Goal: Task Accomplishment & Management: Manage account settings

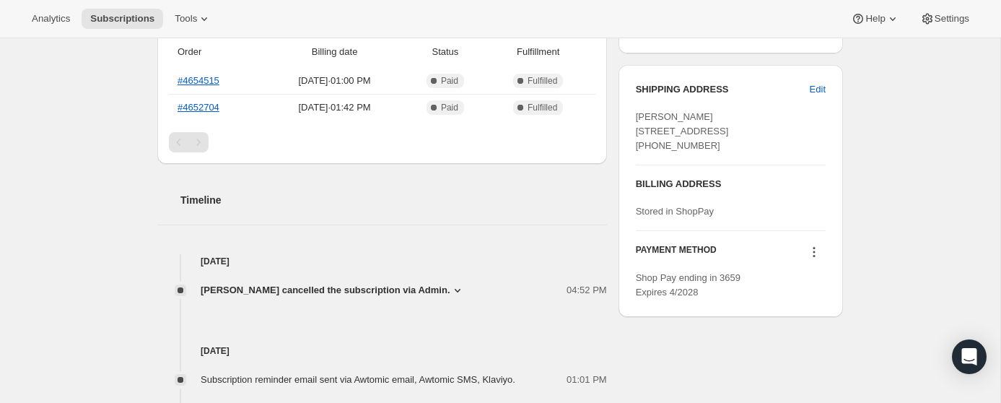
scroll to position [514, 0]
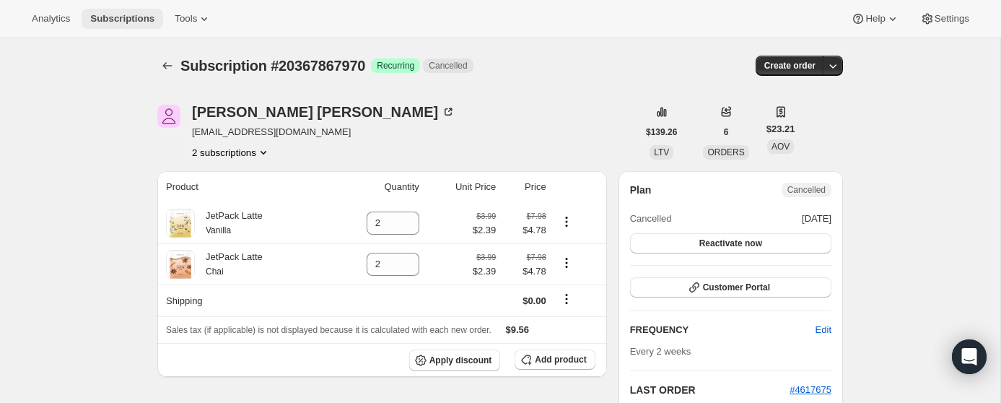
click at [130, 22] on span "Subscriptions" at bounding box center [122, 19] width 64 height 12
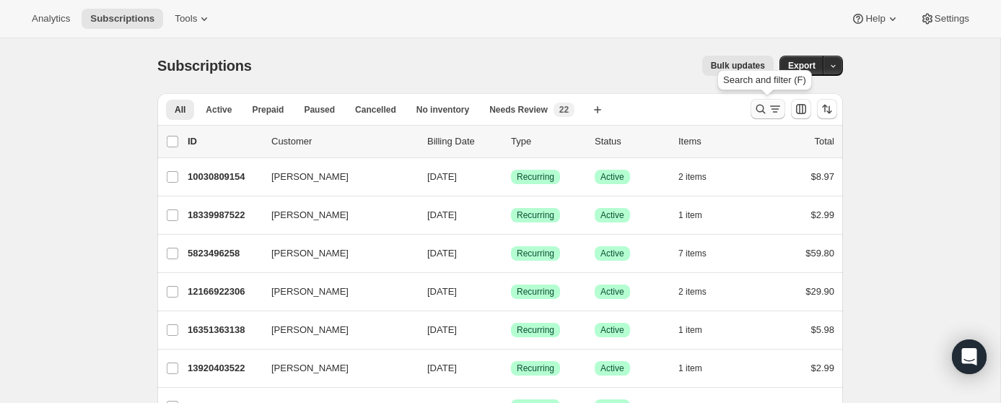
click at [761, 111] on icon "Search and filter results" at bounding box center [760, 109] width 9 height 9
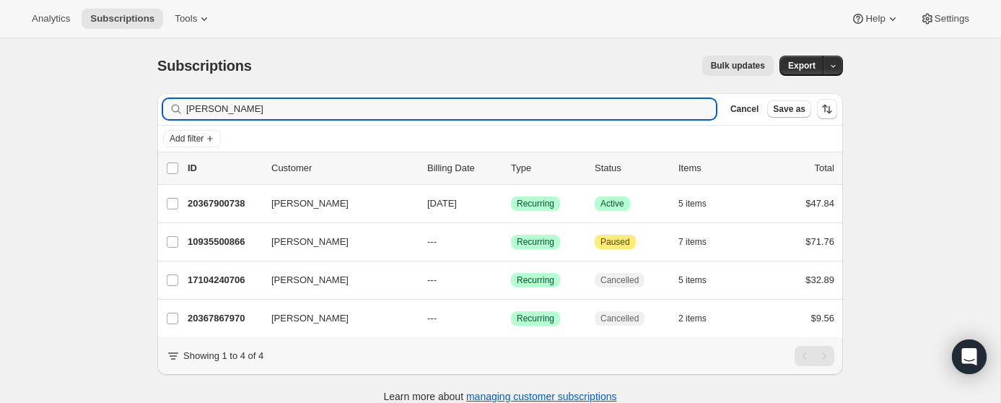
type input "[PERSON_NAME]"
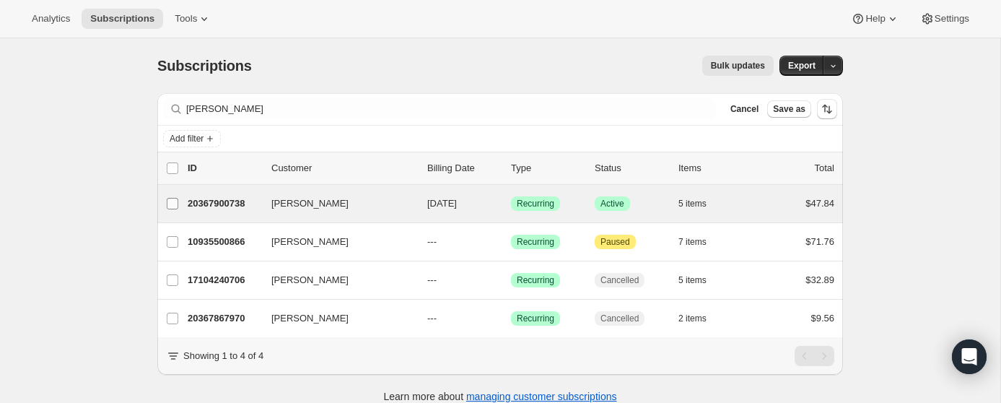
click at [170, 202] on input "[PERSON_NAME]" at bounding box center [173, 204] width 12 height 12
checkbox input "true"
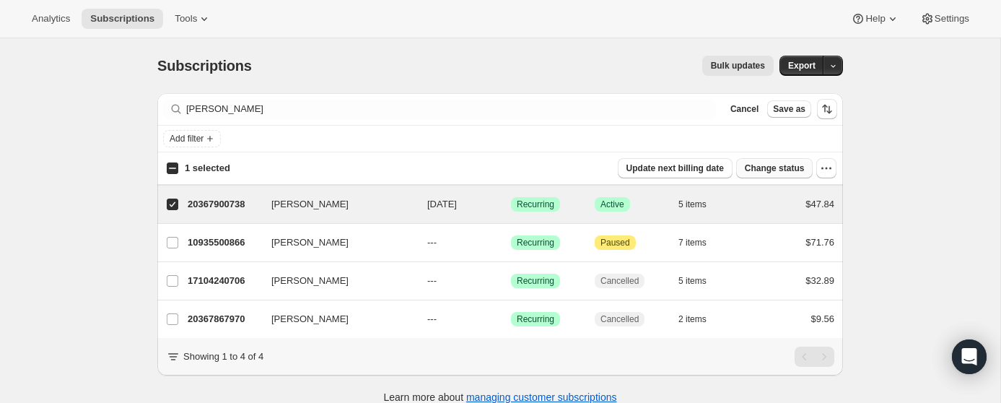
click at [794, 167] on span "Change status" at bounding box center [775, 168] width 60 height 12
select select "10"
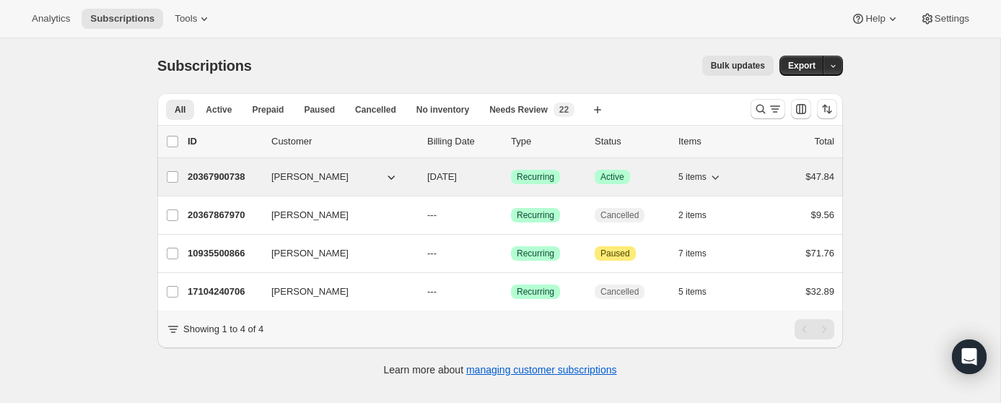
click at [384, 180] on icon "button" at bounding box center [391, 177] width 14 height 14
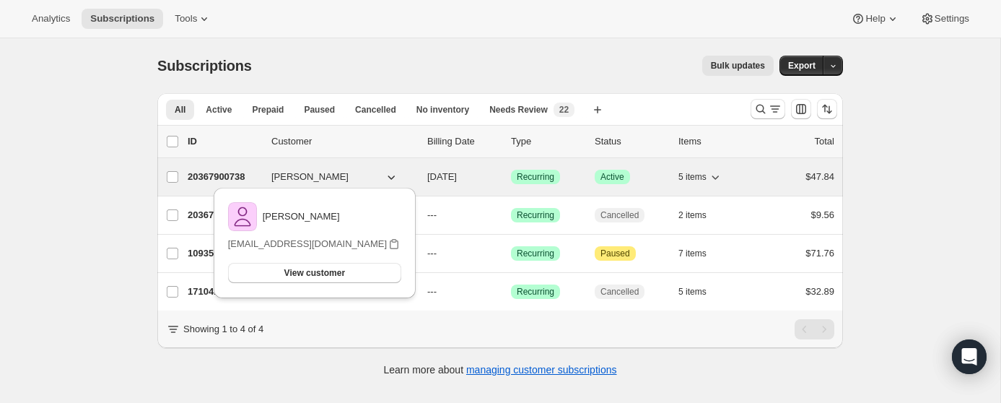
click at [384, 180] on icon "button" at bounding box center [391, 177] width 14 height 14
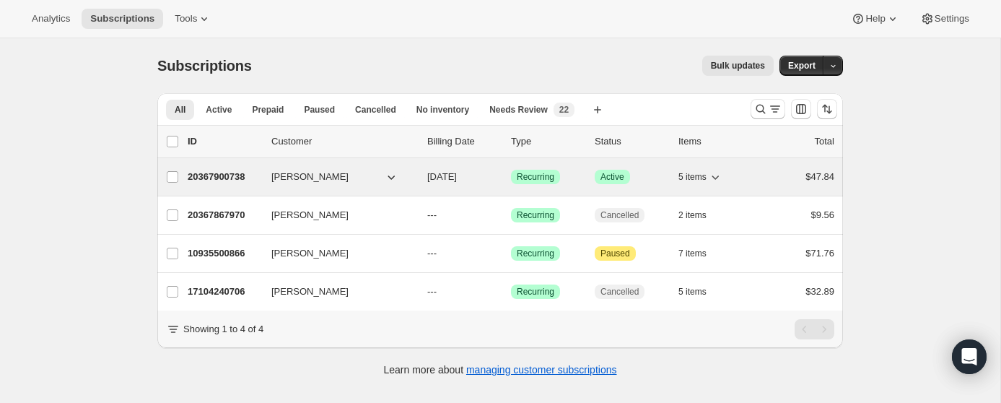
click at [229, 180] on p "20367900738" at bounding box center [224, 177] width 72 height 14
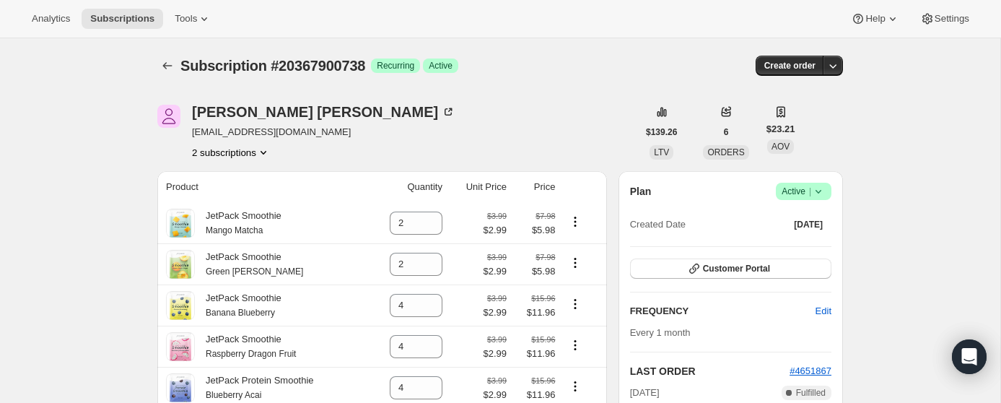
click at [823, 193] on icon at bounding box center [818, 191] width 14 height 14
click at [824, 245] on span "Cancel subscription" at bounding box center [799, 244] width 82 height 11
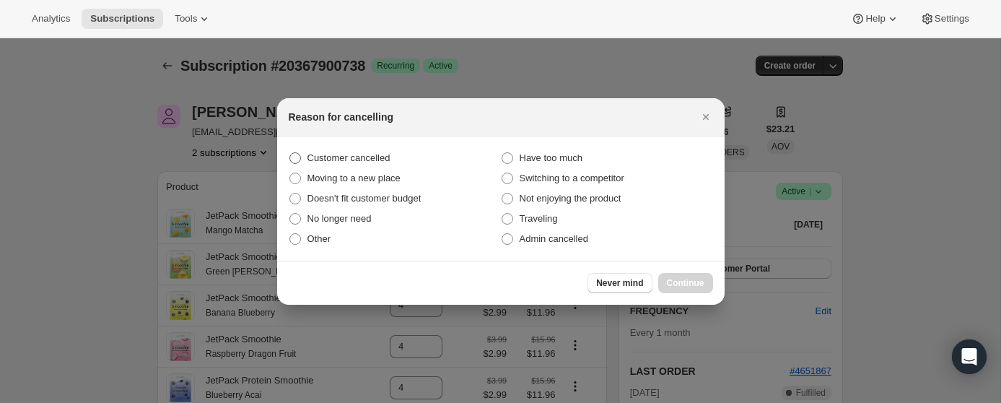
click at [350, 154] on span "Customer cancelled" at bounding box center [348, 157] width 83 height 11
click at [290, 153] on input "Customer cancelled" at bounding box center [289, 152] width 1 height 1
radio input "true"
click at [672, 278] on span "Continue" at bounding box center [686, 283] width 38 height 12
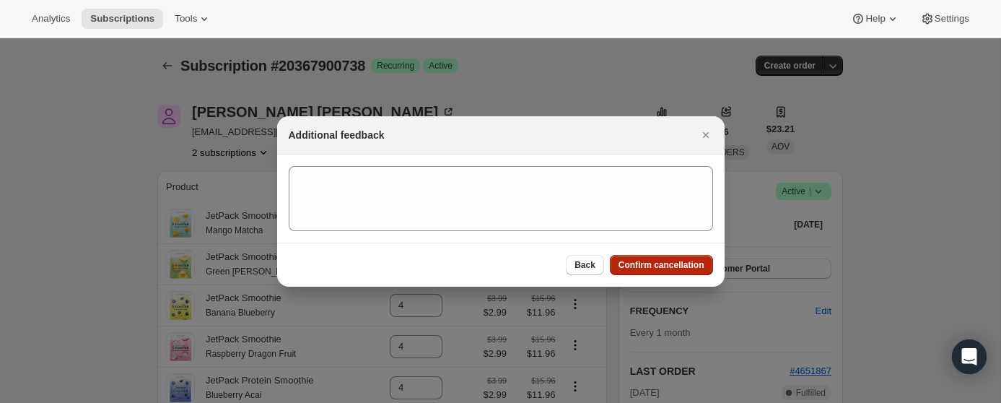
click at [654, 271] on button "Confirm cancellation" at bounding box center [661, 265] width 103 height 20
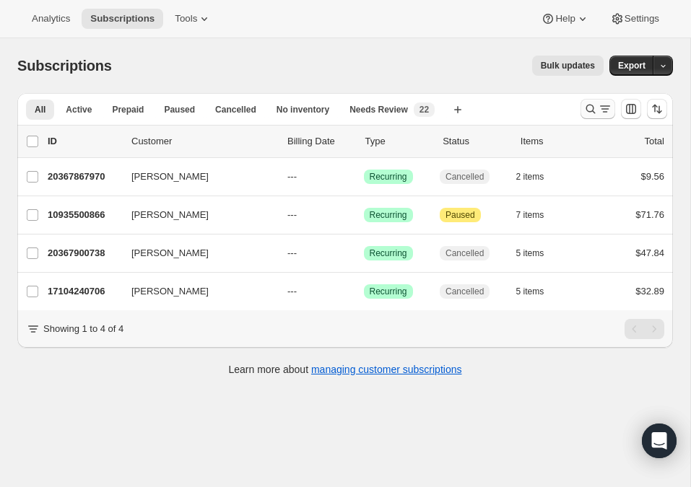
click at [594, 105] on icon "Search and filter results" at bounding box center [590, 109] width 14 height 14
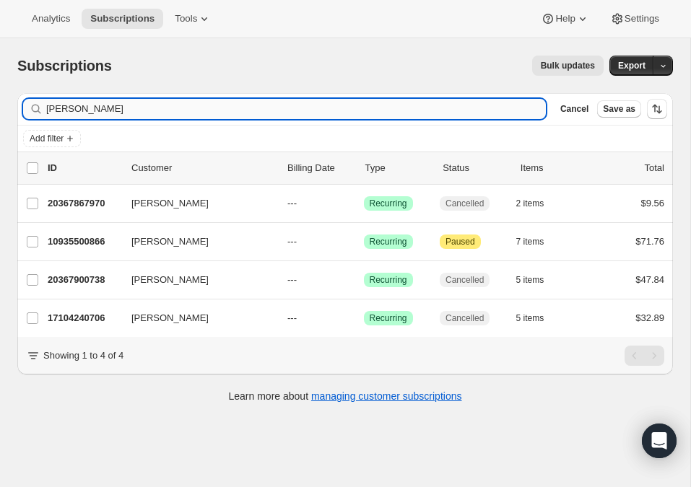
click at [412, 116] on input "[PERSON_NAME]" at bounding box center [295, 109] width 499 height 20
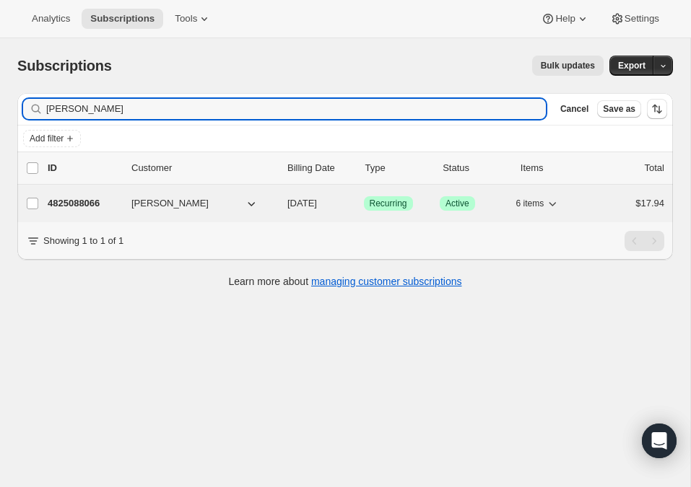
type input "[PERSON_NAME]"
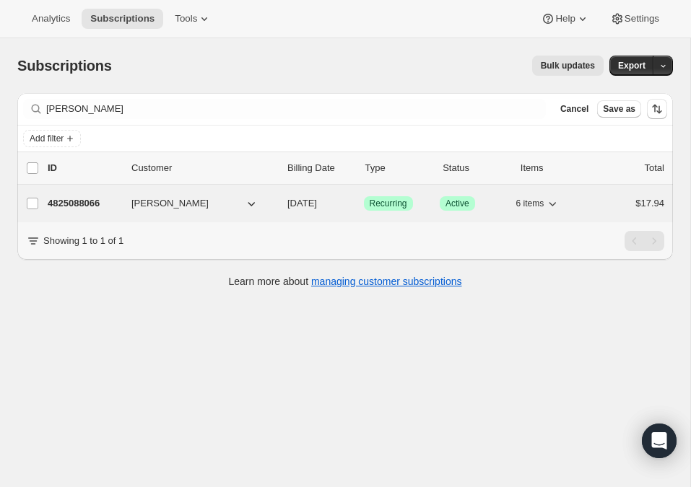
click at [100, 205] on p "4825088066" at bounding box center [84, 203] width 72 height 14
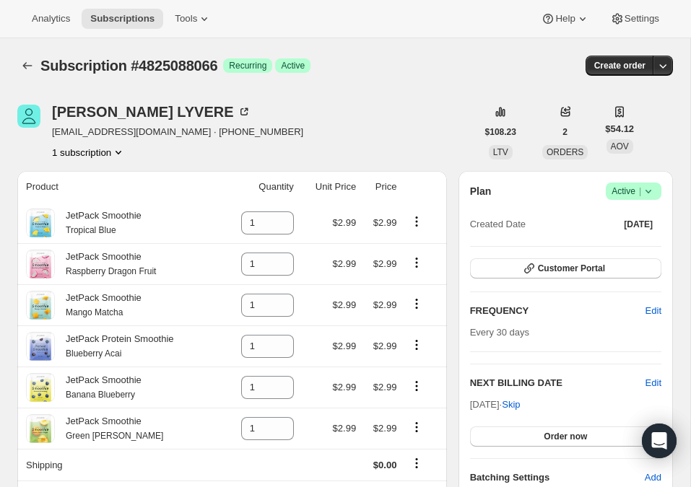
click at [646, 191] on icon at bounding box center [648, 192] width 6 height 4
click at [631, 245] on span "Cancel subscription" at bounding box center [628, 244] width 82 height 11
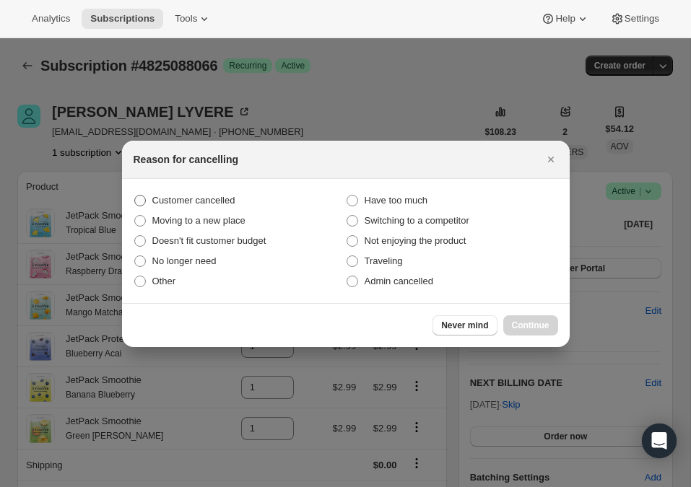
click at [207, 202] on span "Customer cancelled" at bounding box center [193, 200] width 83 height 11
click at [135, 196] on input "Customer cancelled" at bounding box center [134, 195] width 1 height 1
radio input "true"
click at [520, 320] on span "Continue" at bounding box center [531, 326] width 38 height 12
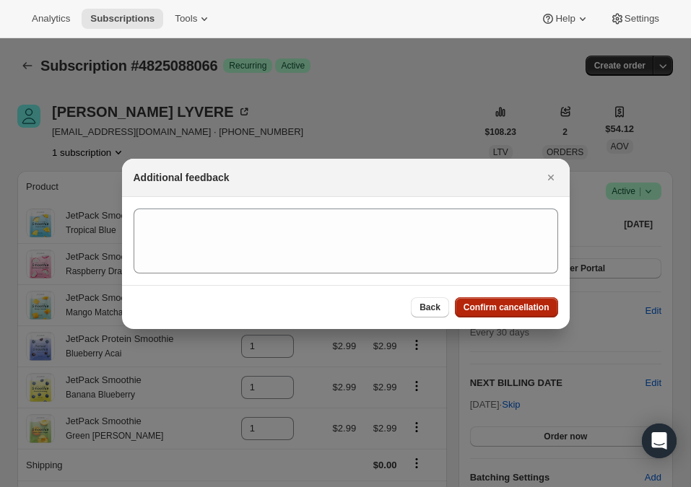
click at [518, 315] on button "Confirm cancellation" at bounding box center [506, 307] width 103 height 20
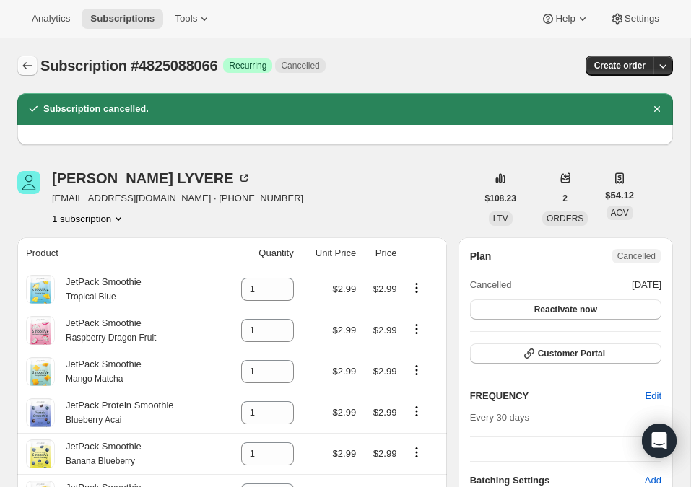
click at [29, 64] on icon "Subscriptions" at bounding box center [27, 65] width 14 height 14
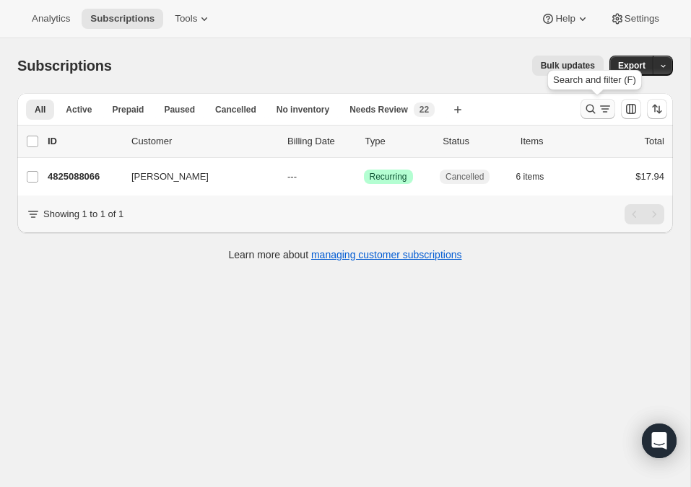
click at [593, 113] on icon "Search and filter results" at bounding box center [590, 109] width 9 height 9
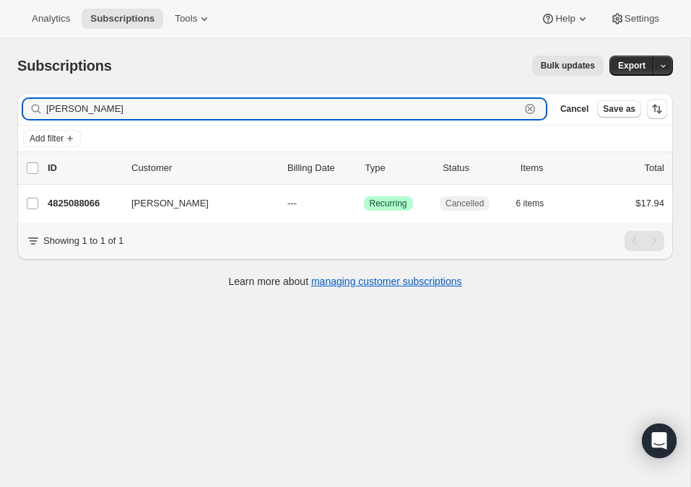
click at [534, 113] on icon "button" at bounding box center [529, 109] width 14 height 14
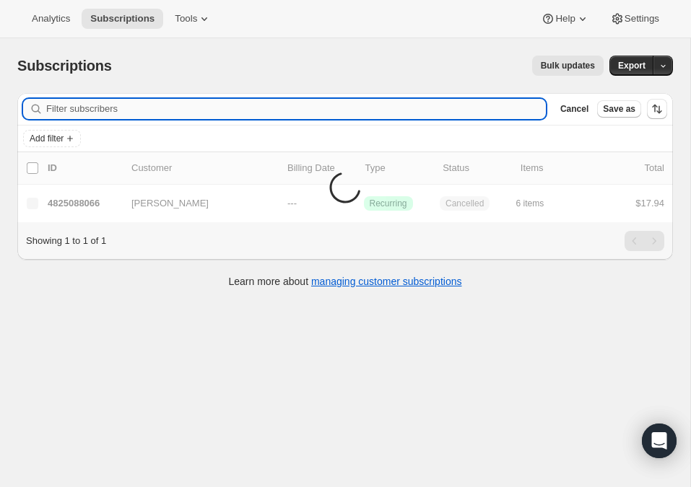
paste input "[PERSON_NAME]"
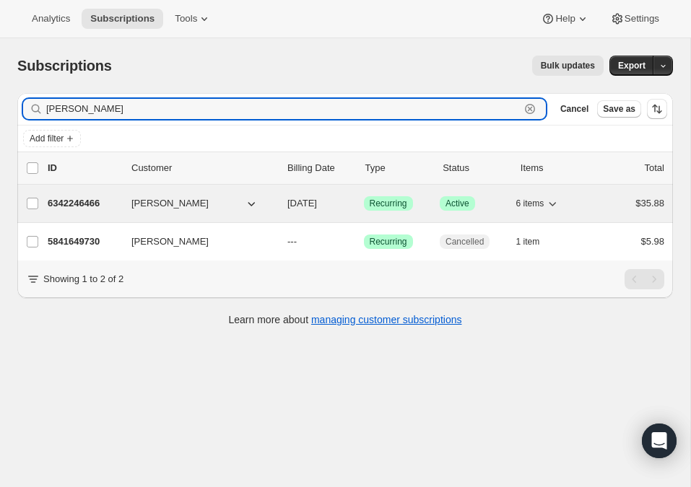
type input "[PERSON_NAME]"
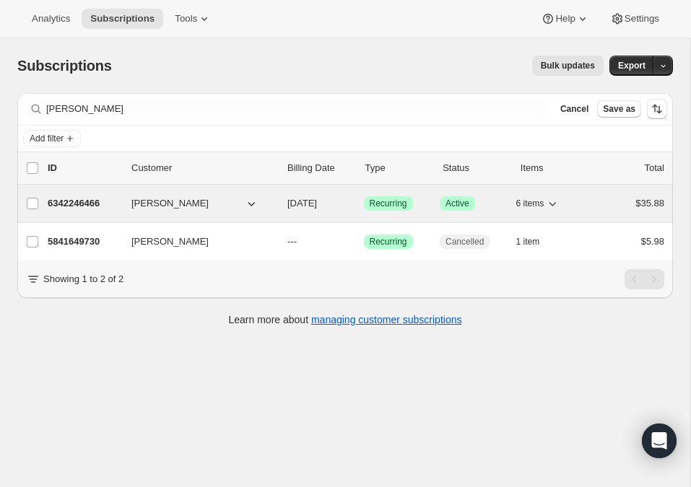
click at [77, 202] on p "6342246466" at bounding box center [84, 203] width 72 height 14
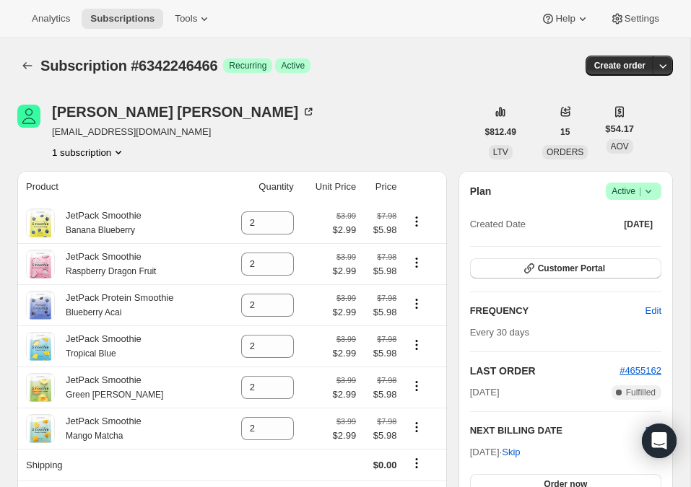
click at [625, 196] on span "Active |" at bounding box center [633, 191] width 44 height 14
click at [626, 246] on span "Cancel subscription" at bounding box center [628, 244] width 82 height 11
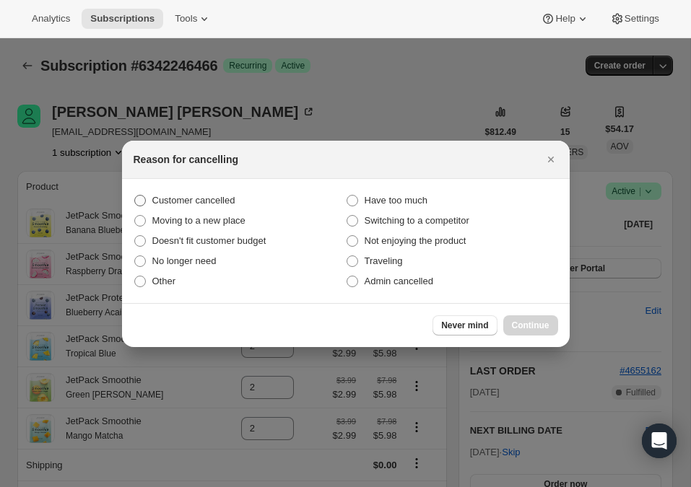
click at [204, 196] on span "Customer cancelled" at bounding box center [193, 200] width 83 height 11
click at [135, 196] on input "Customer cancelled" at bounding box center [134, 195] width 1 height 1
radio input "true"
click at [533, 329] on span "Continue" at bounding box center [531, 326] width 38 height 12
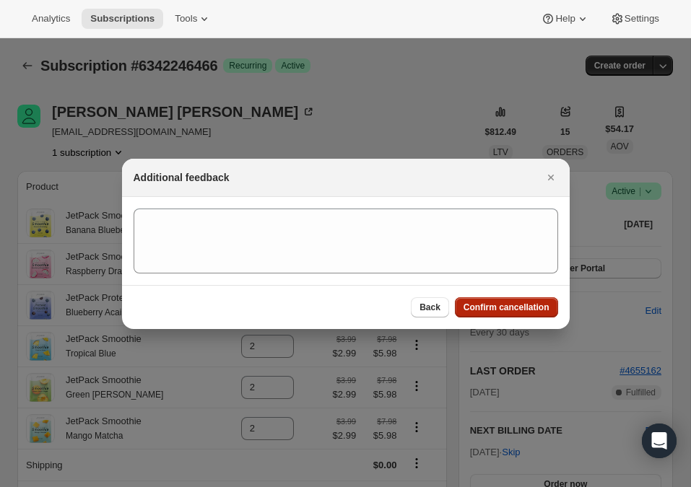
click at [481, 308] on span "Confirm cancellation" at bounding box center [506, 308] width 86 height 12
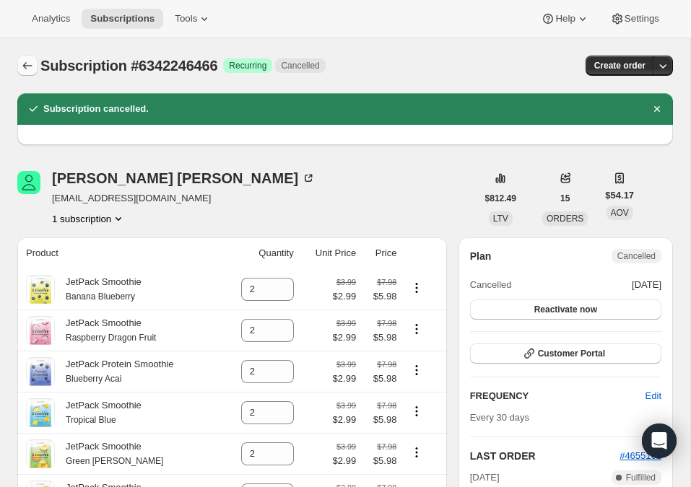
click at [21, 73] on button "Subscriptions" at bounding box center [27, 66] width 20 height 20
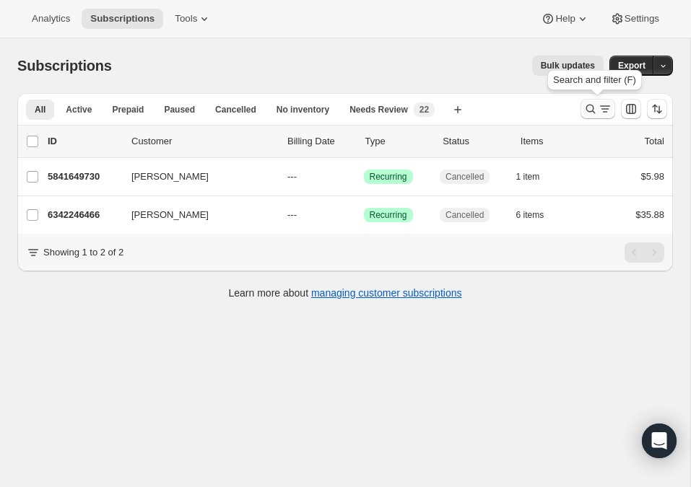
click at [596, 108] on icon "Search and filter results" at bounding box center [590, 109] width 14 height 14
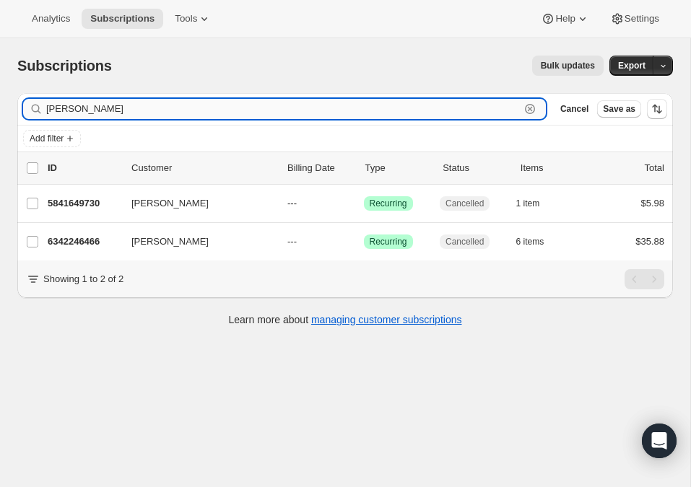
click at [525, 108] on icon "button" at bounding box center [529, 109] width 14 height 14
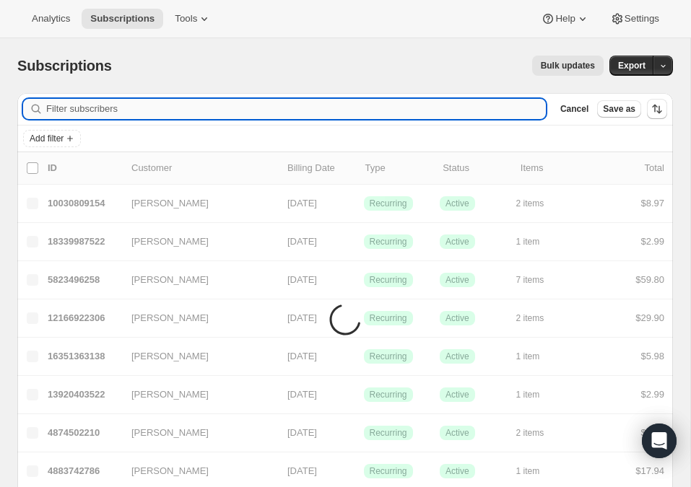
paste input "[PERSON_NAME]"
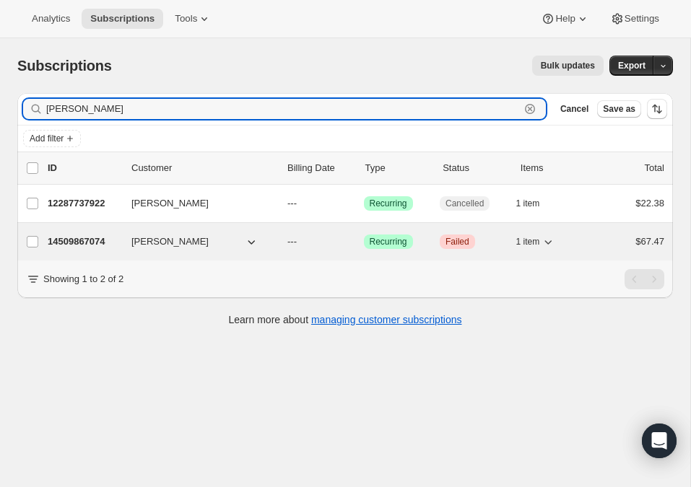
type input "[PERSON_NAME]"
click at [97, 241] on p "14509867074" at bounding box center [84, 242] width 72 height 14
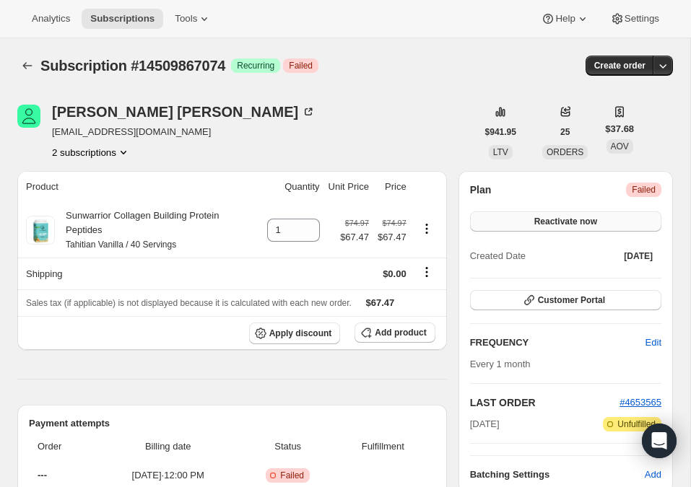
click at [620, 224] on button "Reactivate now" at bounding box center [565, 221] width 191 height 20
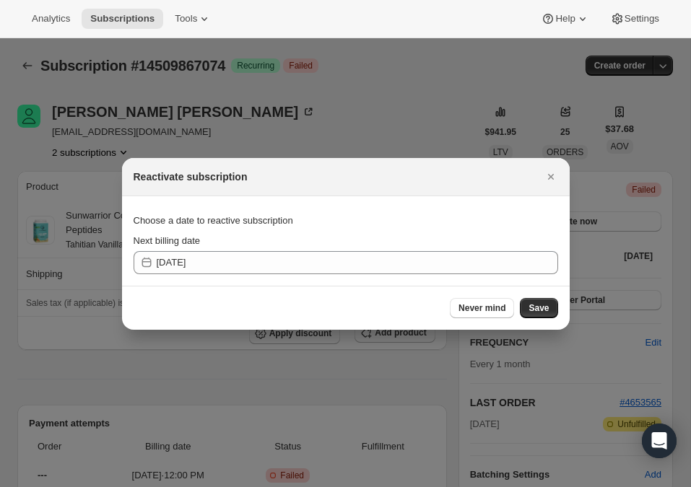
click at [390, 87] on div at bounding box center [345, 243] width 691 height 487
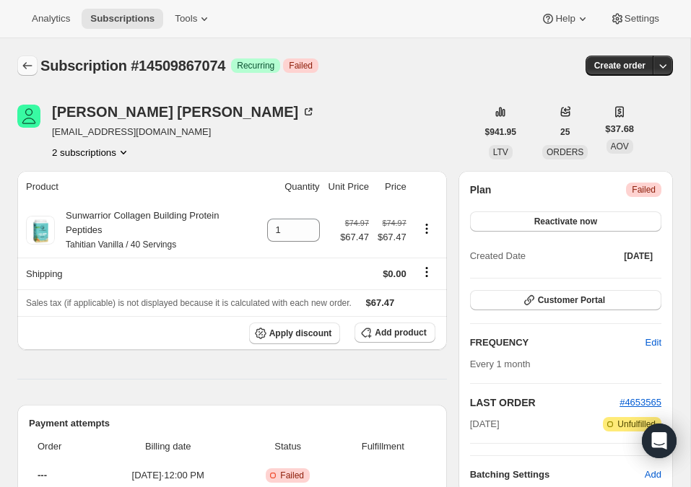
click at [25, 71] on icon "Subscriptions" at bounding box center [27, 65] width 14 height 14
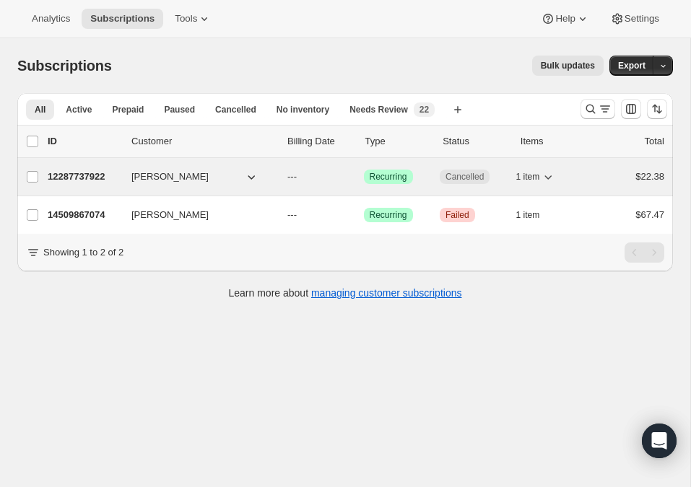
click at [87, 177] on p "12287737922" at bounding box center [84, 177] width 72 height 14
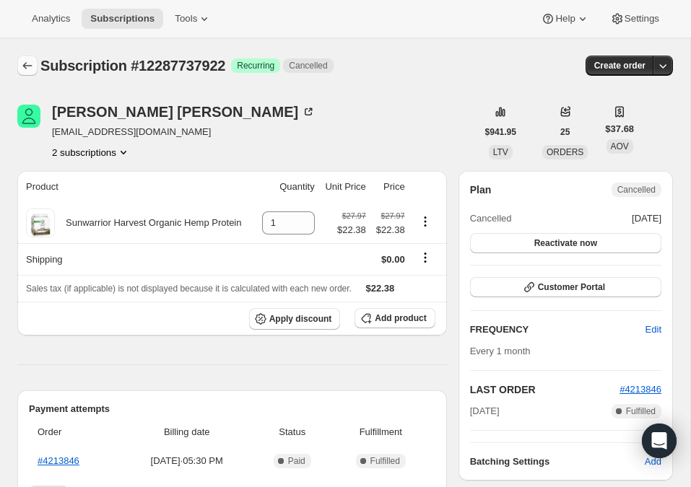
click at [25, 66] on icon "Subscriptions" at bounding box center [27, 65] width 14 height 14
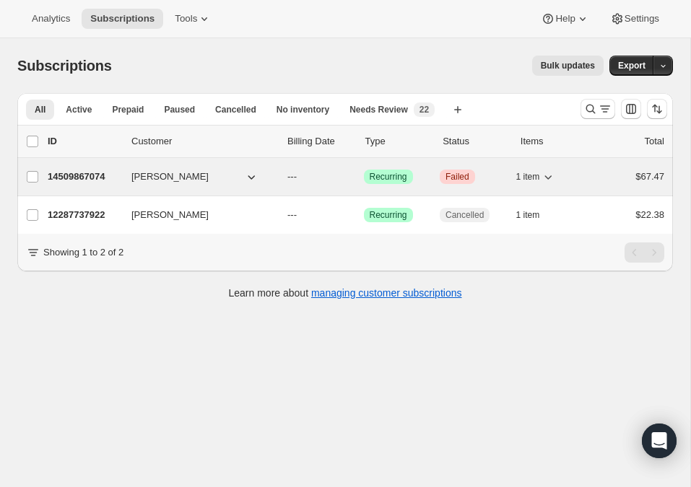
click at [92, 177] on p "14509867074" at bounding box center [84, 177] width 72 height 14
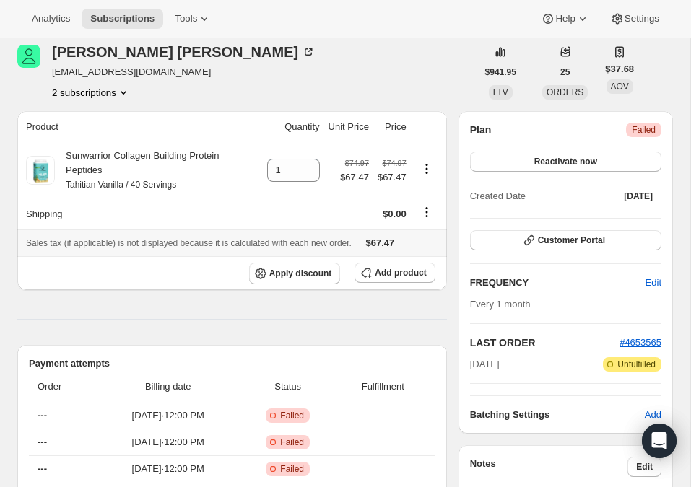
scroll to position [67, 0]
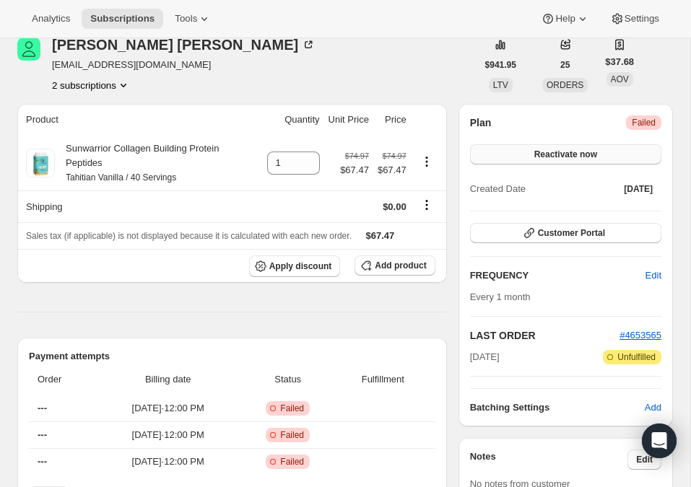
click at [613, 146] on button "Reactivate now" at bounding box center [565, 154] width 191 height 20
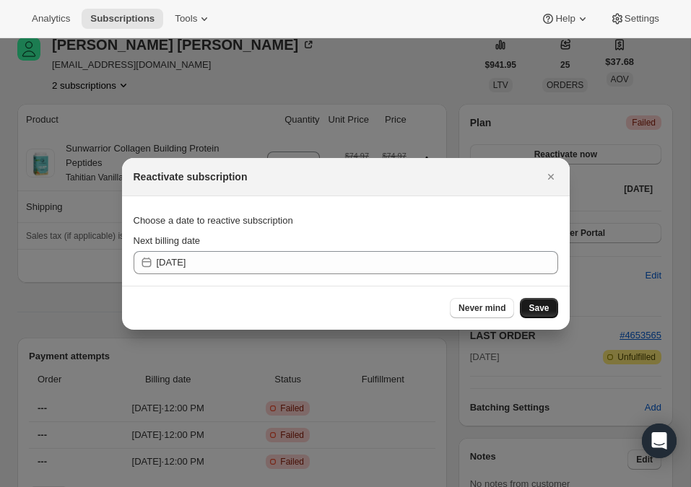
click at [537, 311] on span "Save" at bounding box center [538, 308] width 20 height 12
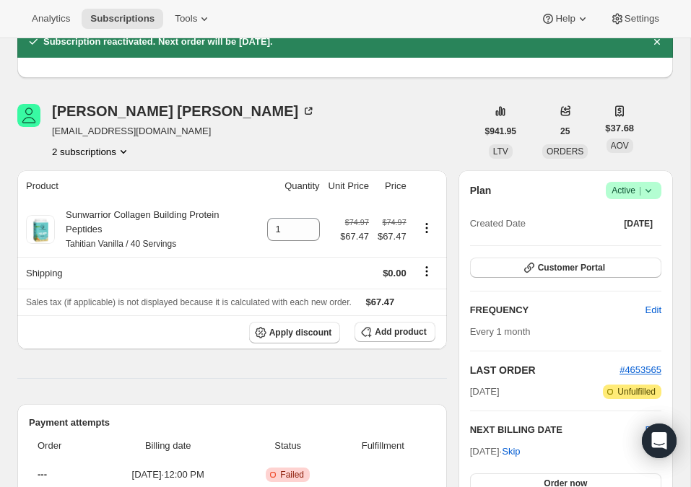
click at [643, 191] on icon at bounding box center [648, 190] width 14 height 14
click at [640, 245] on span "Cancel subscription" at bounding box center [628, 243] width 82 height 11
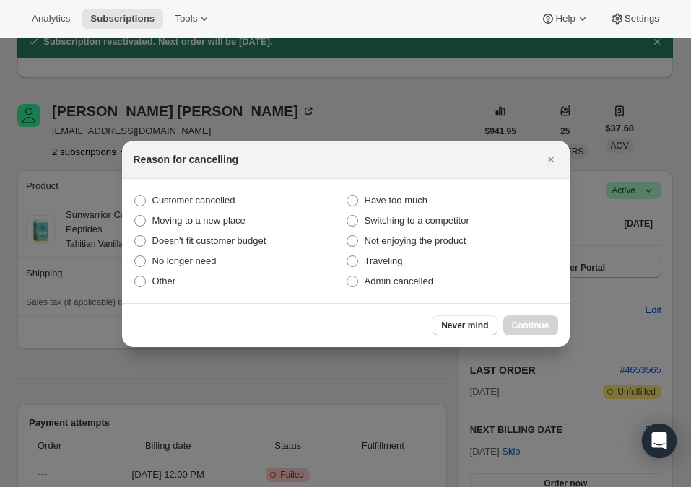
scroll to position [0, 0]
click at [224, 199] on span "Customer cancelled" at bounding box center [193, 200] width 83 height 11
click at [135, 196] on input "Customer cancelled" at bounding box center [134, 195] width 1 height 1
radio input "true"
click at [539, 330] on span "Continue" at bounding box center [531, 326] width 38 height 12
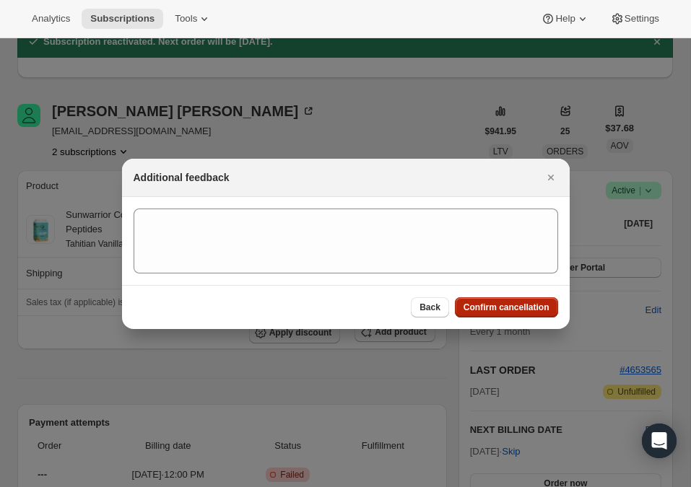
click at [488, 308] on span "Confirm cancellation" at bounding box center [506, 308] width 86 height 12
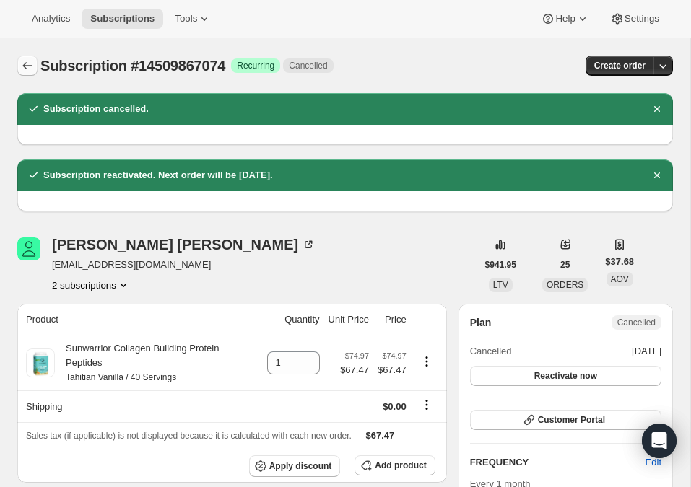
click at [24, 69] on icon "Subscriptions" at bounding box center [27, 65] width 14 height 14
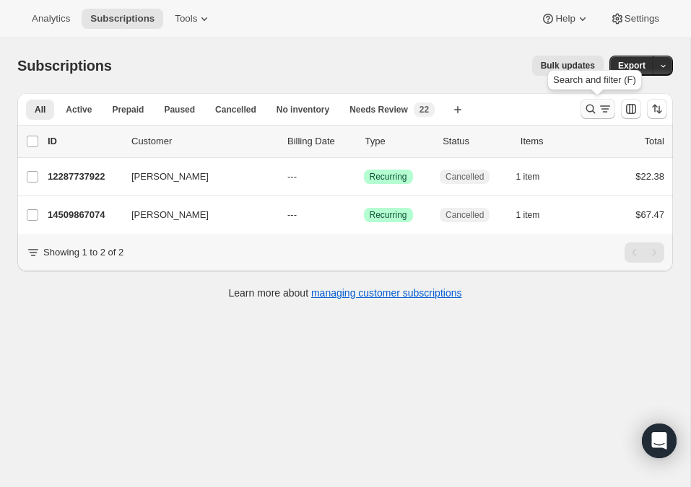
click at [592, 110] on icon "Search and filter results" at bounding box center [590, 109] width 9 height 9
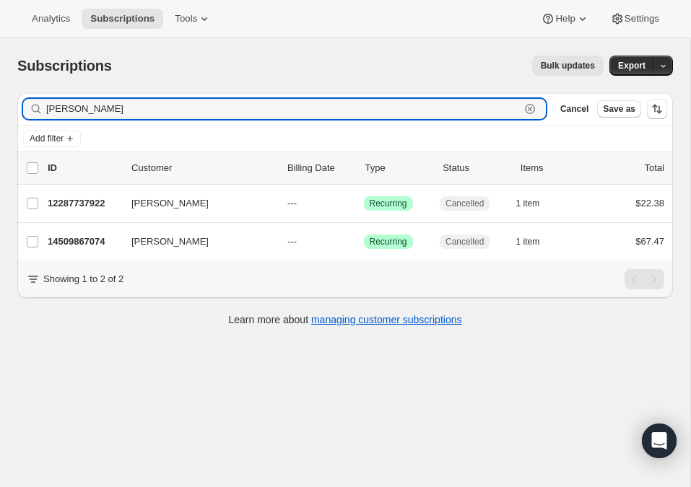
click at [528, 114] on icon "button" at bounding box center [529, 109] width 14 height 14
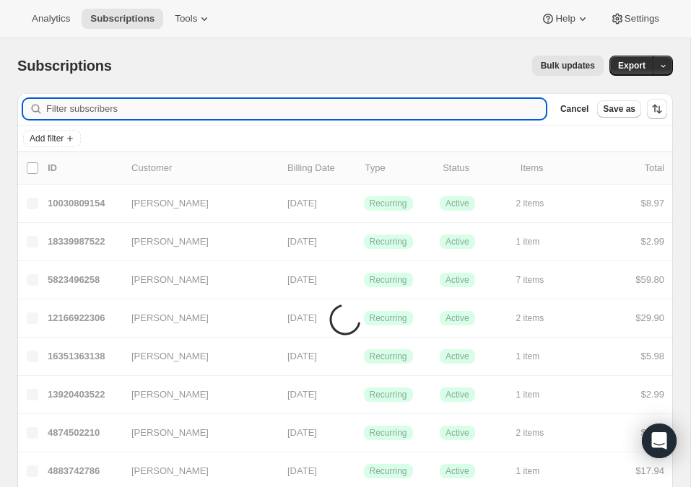
paste input "[PERSON_NAME]"
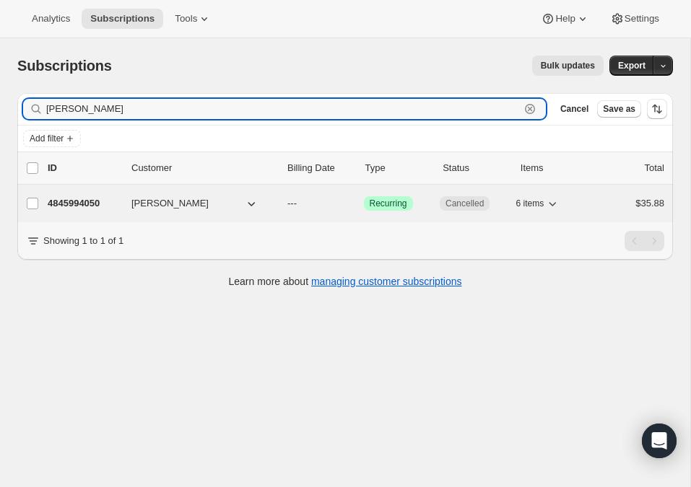
type input "[PERSON_NAME]"
click at [80, 205] on p "4845994050" at bounding box center [84, 203] width 72 height 14
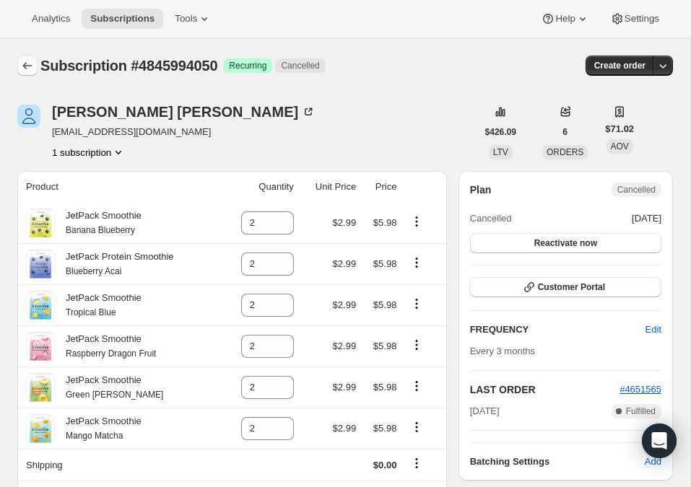
click at [32, 66] on icon "Subscriptions" at bounding box center [27, 65] width 14 height 14
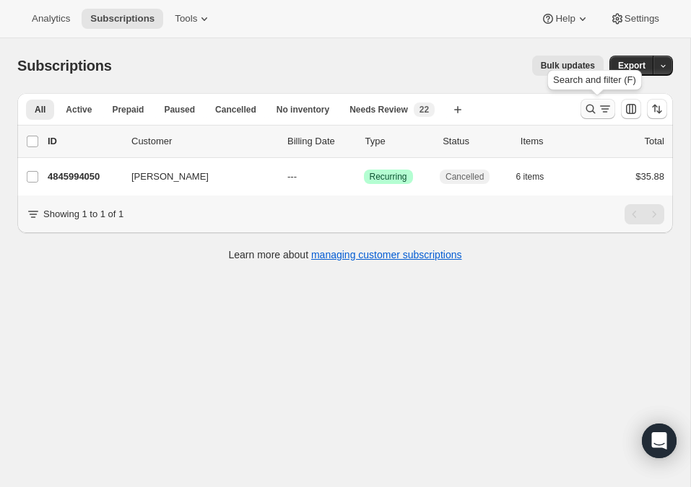
click at [600, 108] on icon "Search and filter results" at bounding box center [604, 109] width 14 height 14
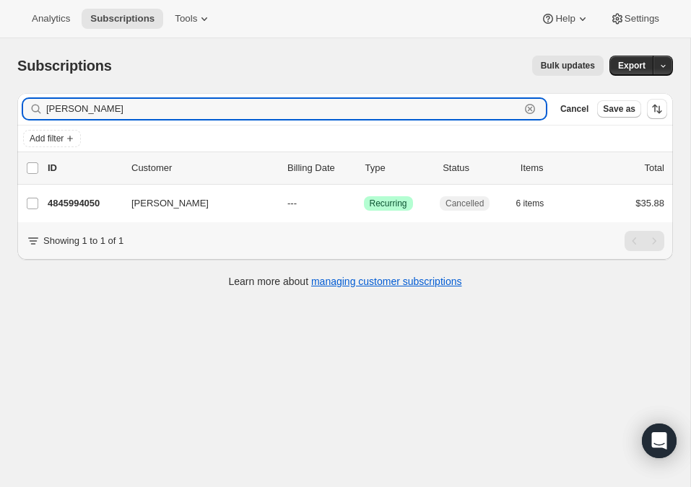
click at [525, 108] on icon "button" at bounding box center [529, 109] width 14 height 14
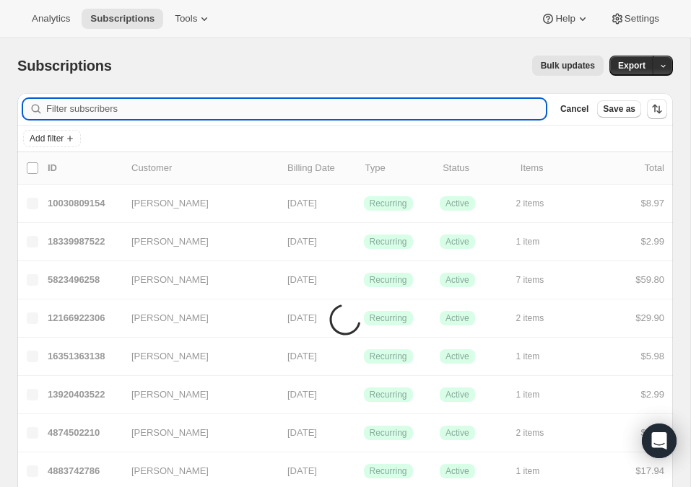
type input "v"
paste input "[PERSON_NAME]"
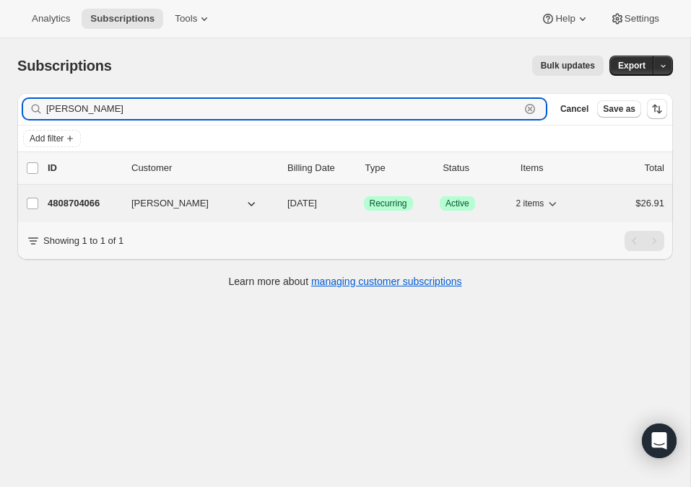
type input "[PERSON_NAME]"
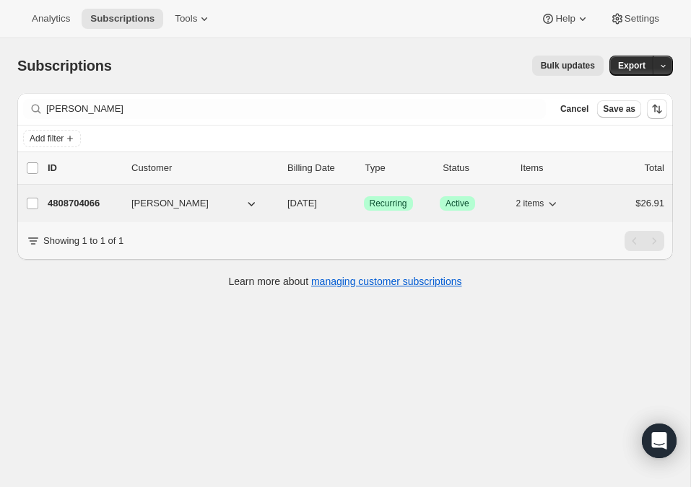
click at [98, 200] on p "4808704066" at bounding box center [84, 203] width 72 height 14
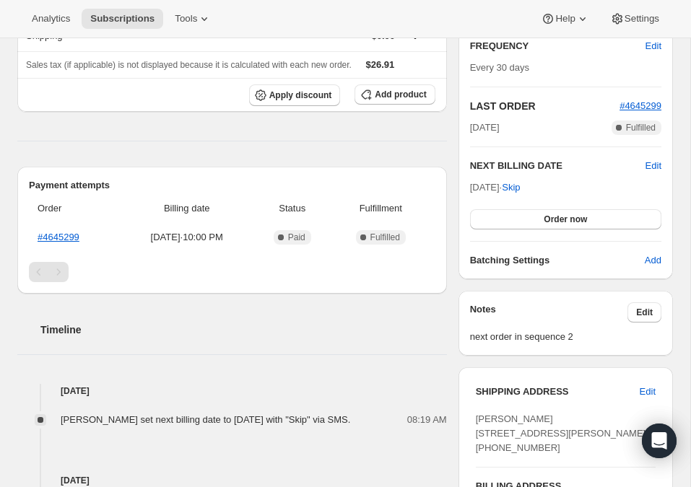
scroll to position [262, 0]
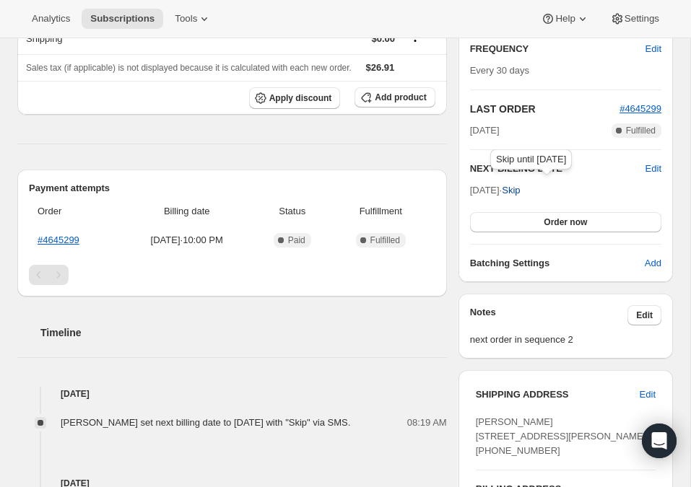
click at [520, 193] on span "Skip" at bounding box center [510, 190] width 18 height 14
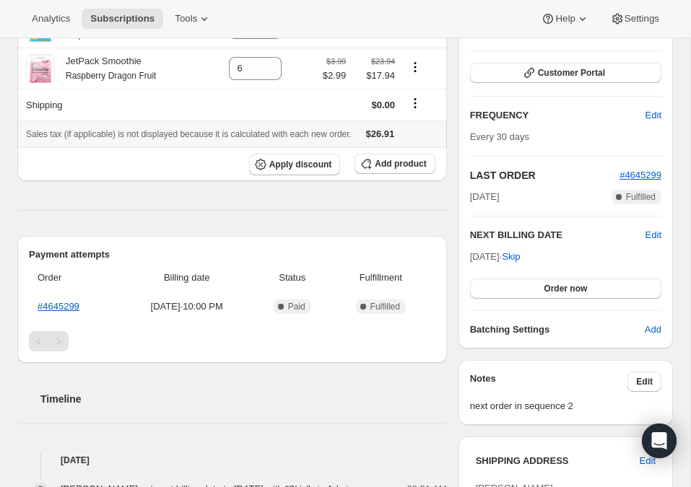
scroll to position [0, 0]
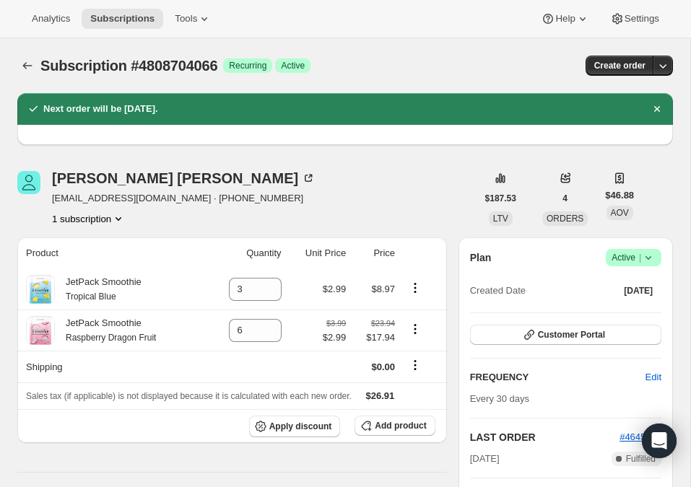
click at [28, 61] on icon "Subscriptions" at bounding box center [27, 65] width 14 height 14
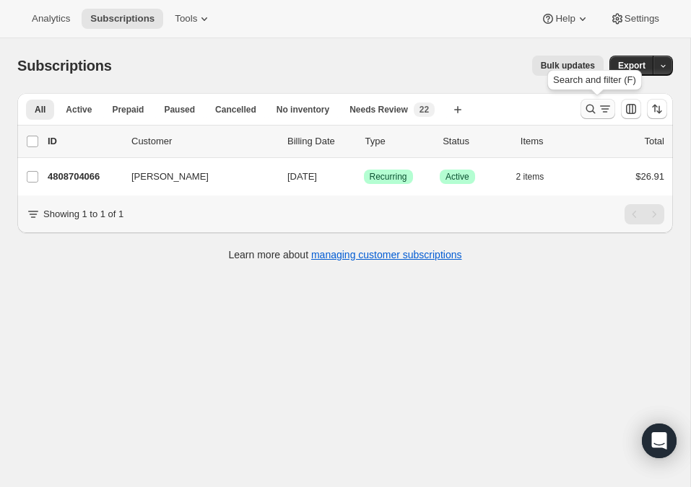
click at [586, 106] on icon "Search and filter results" at bounding box center [590, 109] width 14 height 14
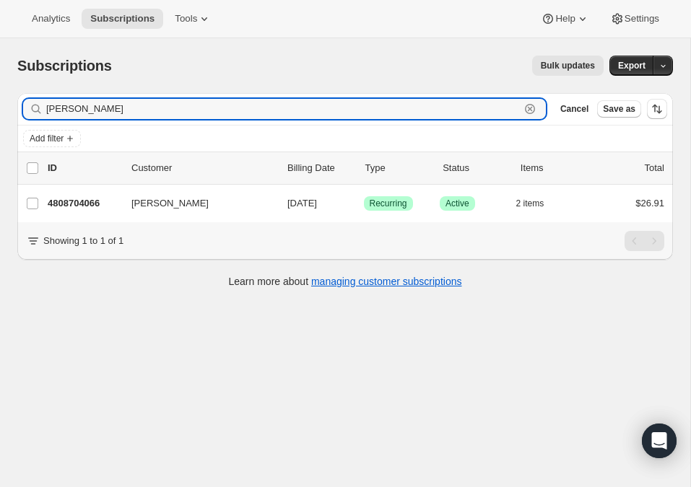
click at [534, 104] on icon "button" at bounding box center [529, 109] width 14 height 14
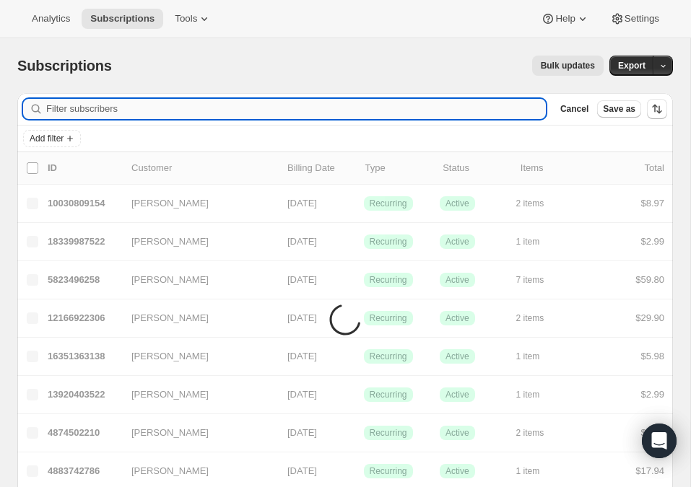
paste input "[PERSON_NAME]"
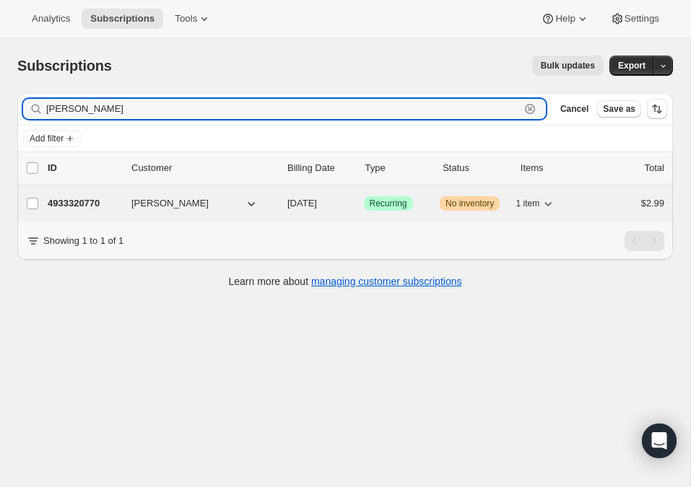
type input "[PERSON_NAME]"
click at [74, 201] on p "4933320770" at bounding box center [84, 203] width 72 height 14
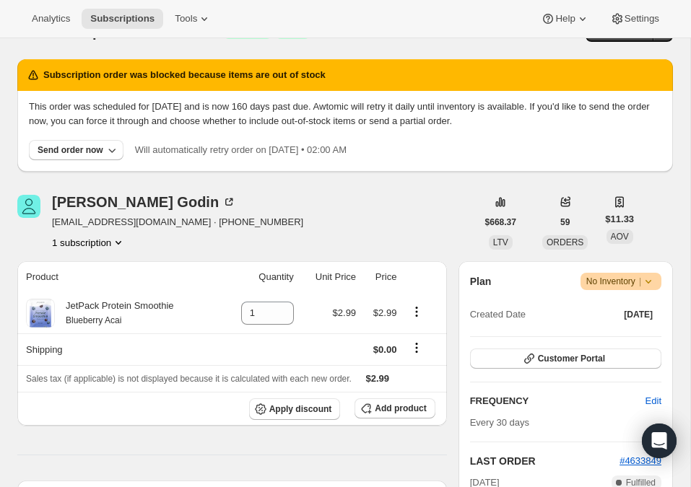
scroll to position [33, 0]
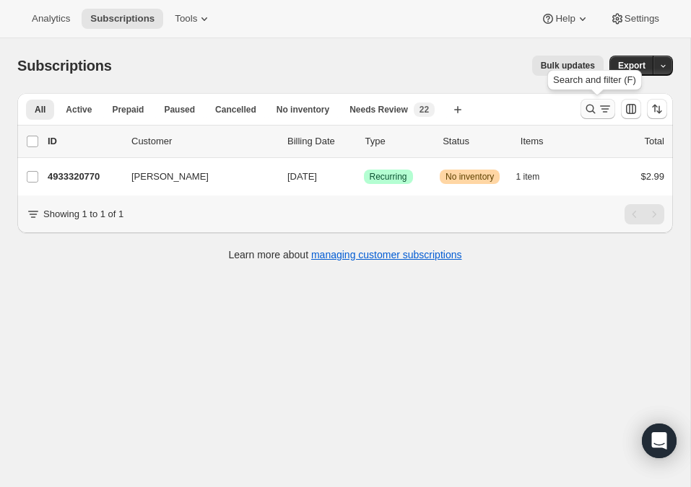
click at [602, 112] on icon "Search and filter results" at bounding box center [604, 109] width 14 height 14
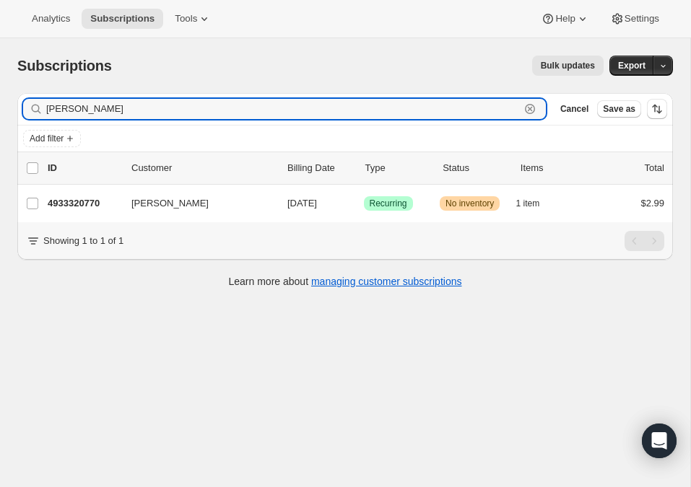
click at [531, 107] on icon "button" at bounding box center [529, 109] width 14 height 14
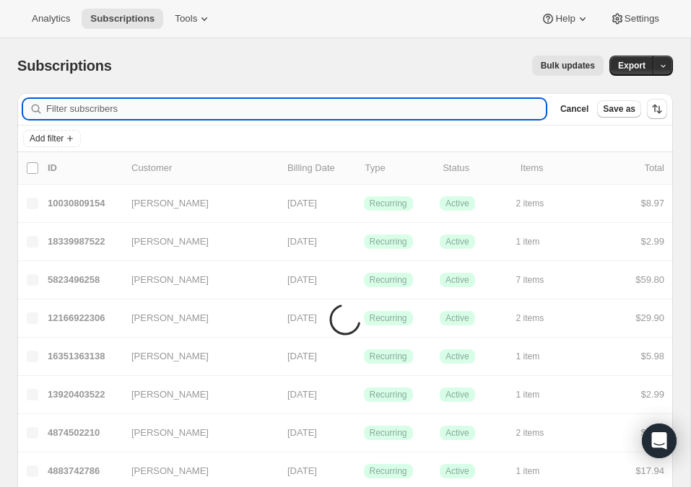
paste input "[PERSON_NAME]"
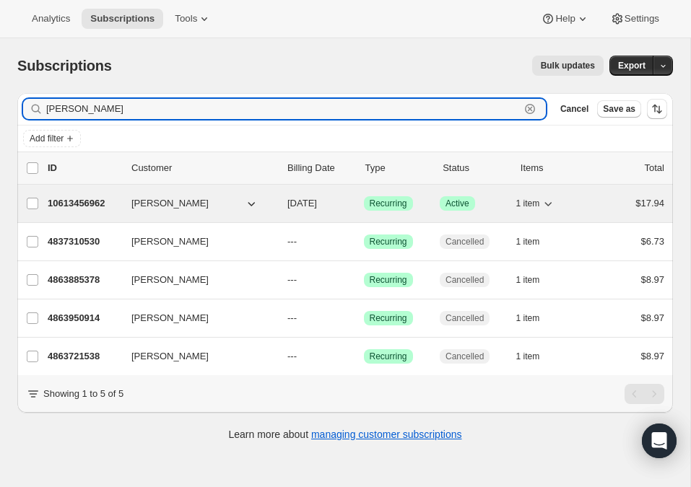
type input "[PERSON_NAME]"
click at [92, 203] on p "10613456962" at bounding box center [84, 203] width 72 height 14
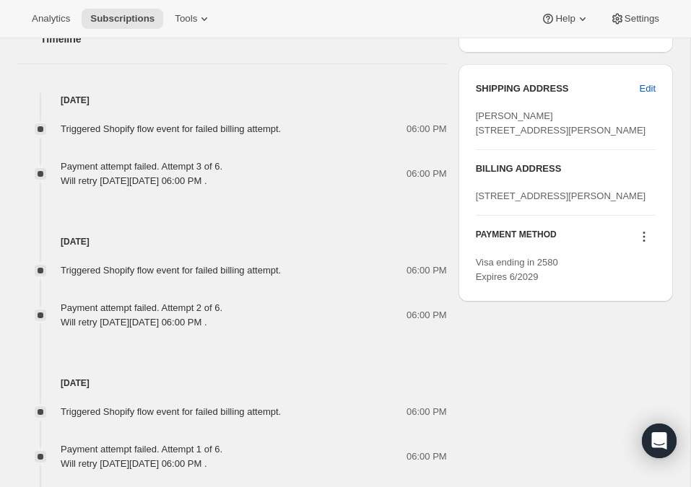
scroll to position [733, 0]
click at [644, 243] on icon at bounding box center [643, 236] width 14 height 14
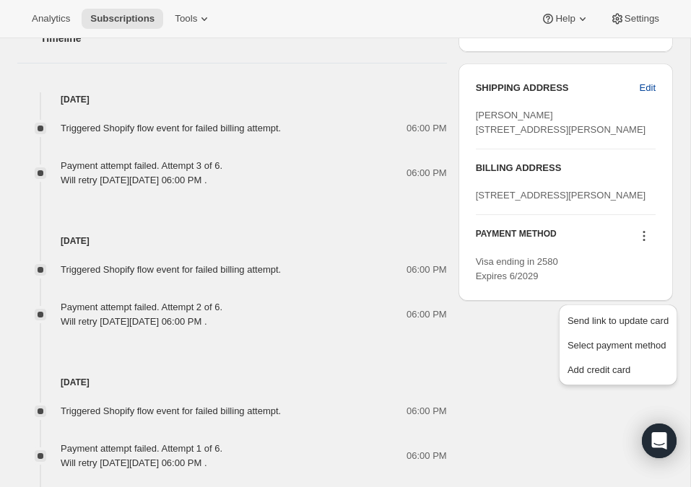
click at [651, 79] on button "Edit" at bounding box center [647, 87] width 33 height 23
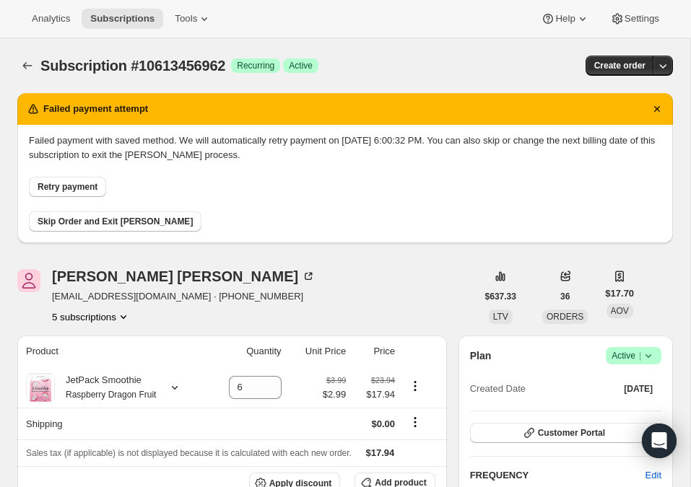
select select "[GEOGRAPHIC_DATA]"
select select "OH"
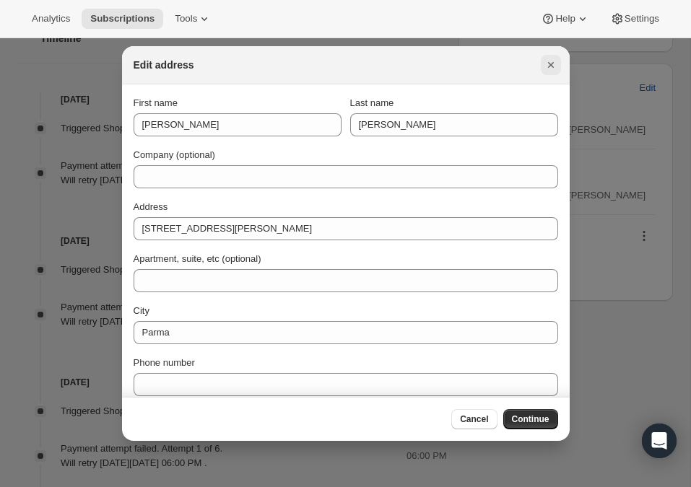
click at [545, 63] on icon "Close" at bounding box center [550, 65] width 14 height 14
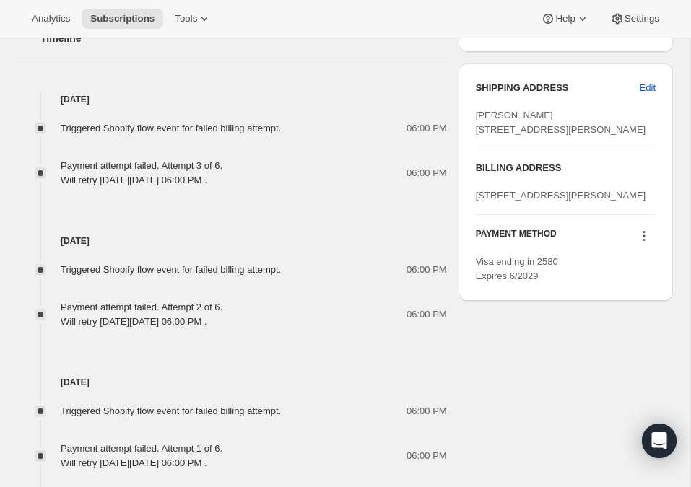
click at [507, 281] on span "Visa ending in 2580 Expires 6/2029" at bounding box center [516, 268] width 82 height 25
click at [643, 243] on icon at bounding box center [643, 236] width 14 height 14
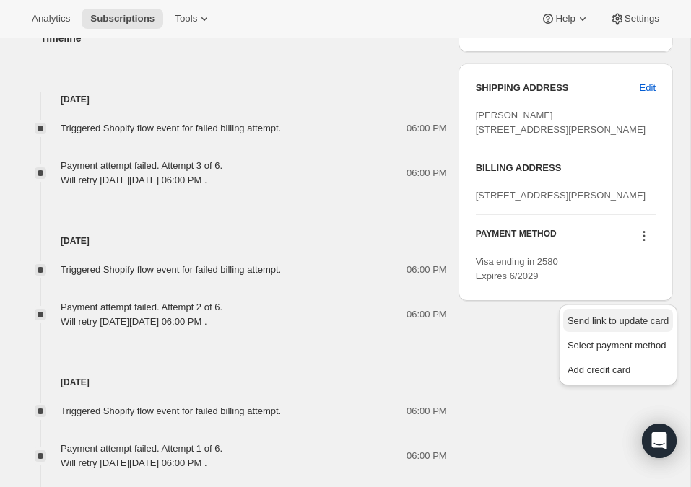
click at [636, 326] on span "Send link to update card" at bounding box center [617, 320] width 101 height 11
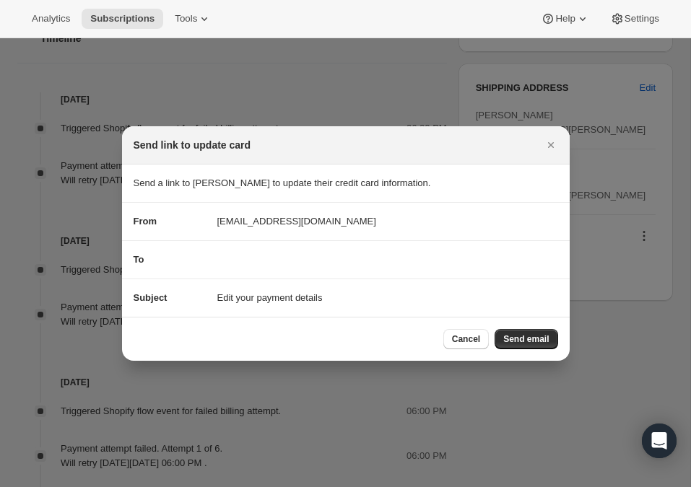
click at [408, 253] on div "To" at bounding box center [345, 260] width 424 height 14
click at [180, 253] on div "To" at bounding box center [169, 260] width 72 height 14
click at [215, 255] on div "To" at bounding box center [345, 260] width 424 height 14
click at [274, 260] on div "To" at bounding box center [345, 260] width 424 height 14
click at [530, 340] on span "Send email" at bounding box center [525, 339] width 45 height 12
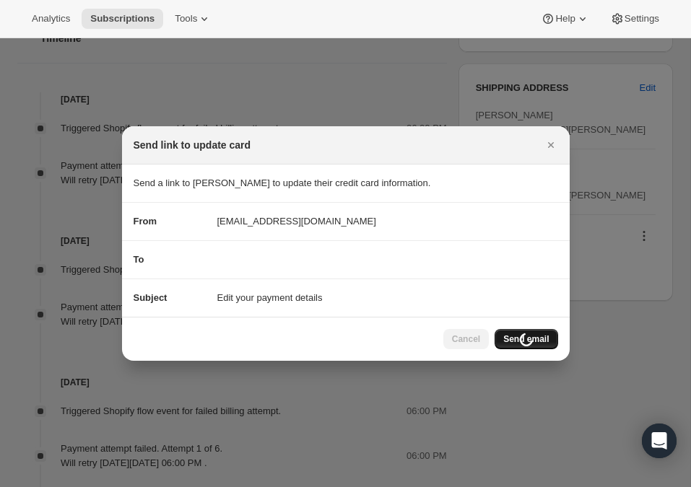
scroll to position [733, 0]
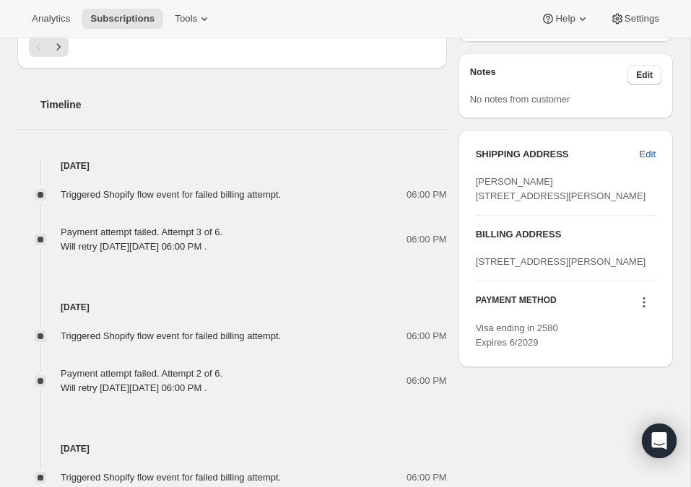
click at [646, 310] on icon at bounding box center [643, 302] width 14 height 14
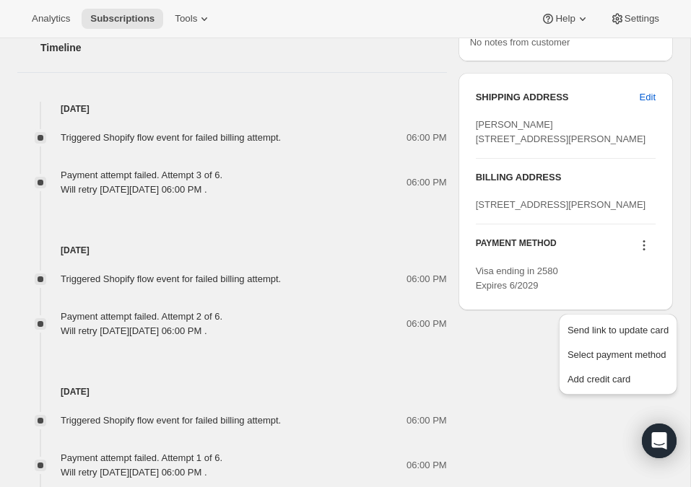
scroll to position [791, 0]
click at [641, 359] on span "Select payment method" at bounding box center [616, 354] width 99 height 11
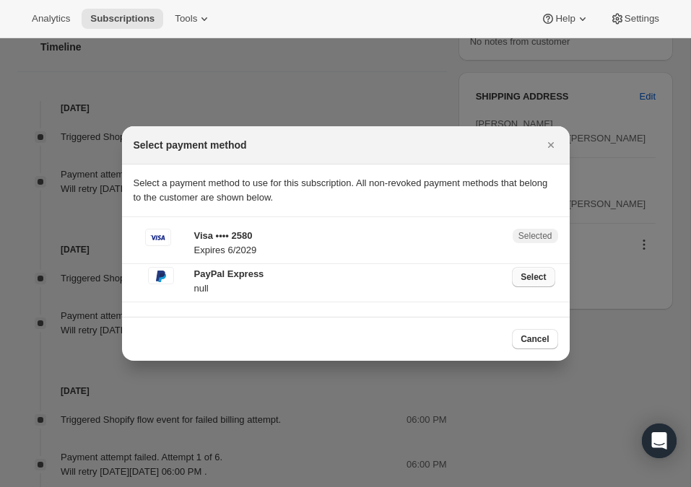
click at [529, 276] on span "Select" at bounding box center [532, 277] width 25 height 12
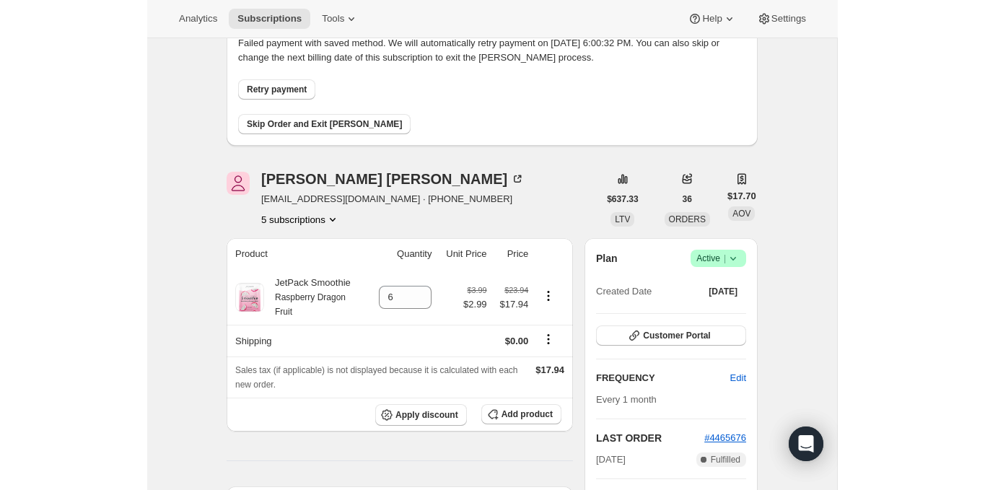
scroll to position [0, 0]
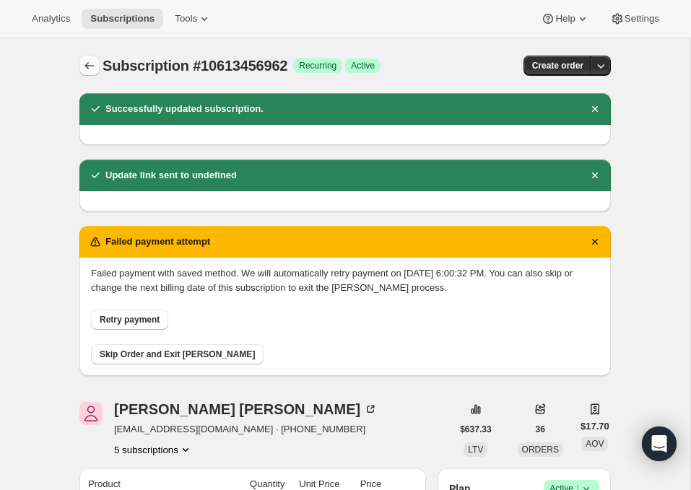
click at [94, 71] on icon "Subscriptions" at bounding box center [89, 65] width 14 height 14
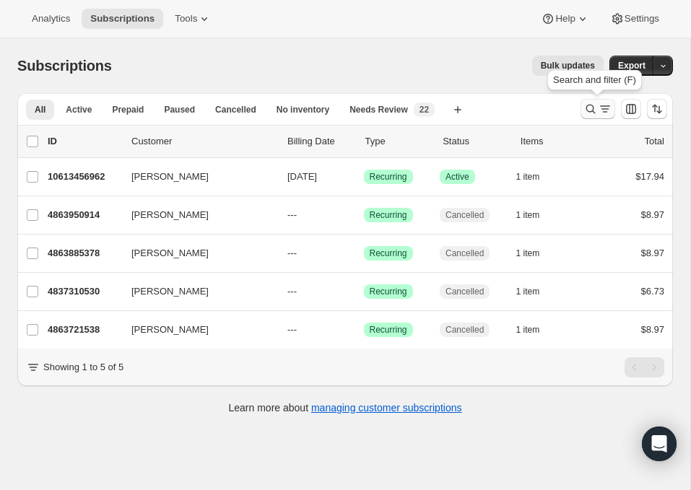
click at [588, 110] on icon "Search and filter results" at bounding box center [590, 109] width 14 height 14
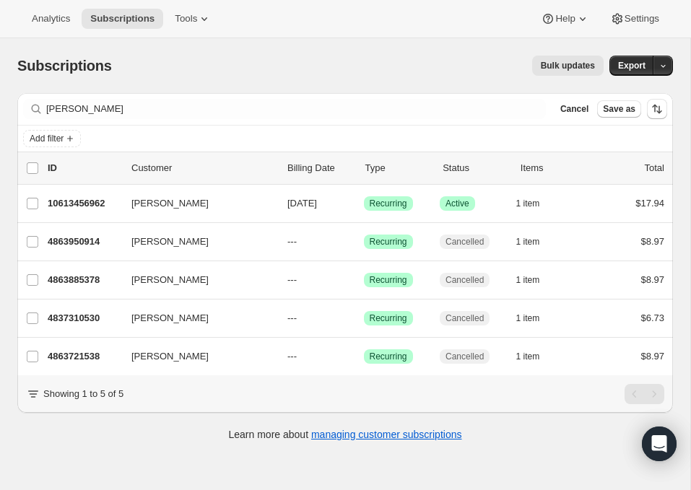
click at [537, 108] on div "[PERSON_NAME] Clear" at bounding box center [284, 109] width 522 height 20
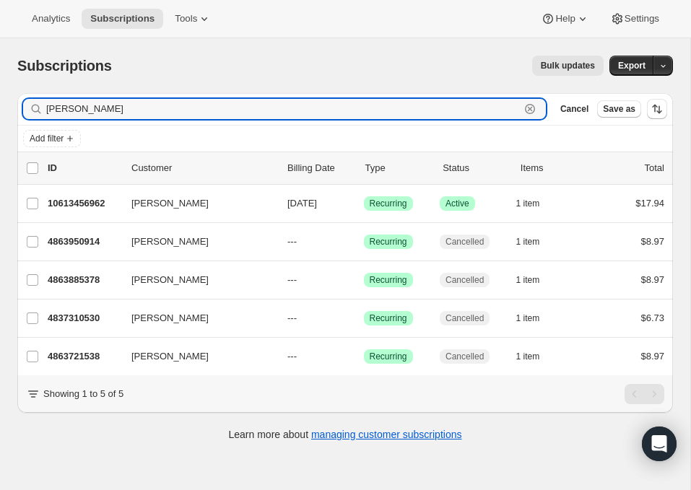
click at [532, 109] on icon "button" at bounding box center [529, 109] width 14 height 14
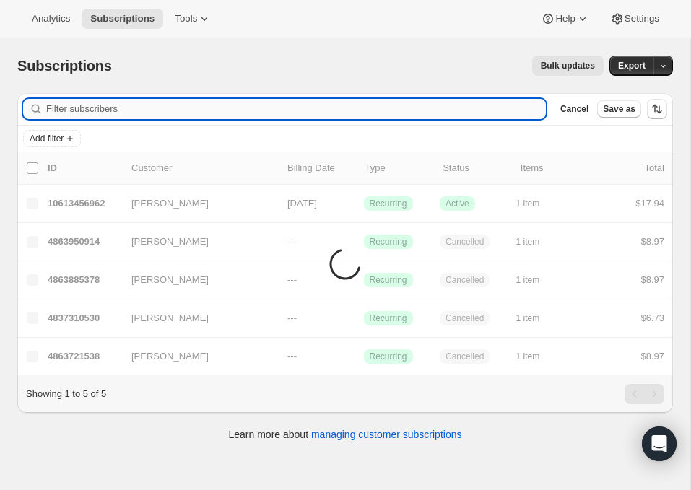
paste input "[PERSON_NAME]"
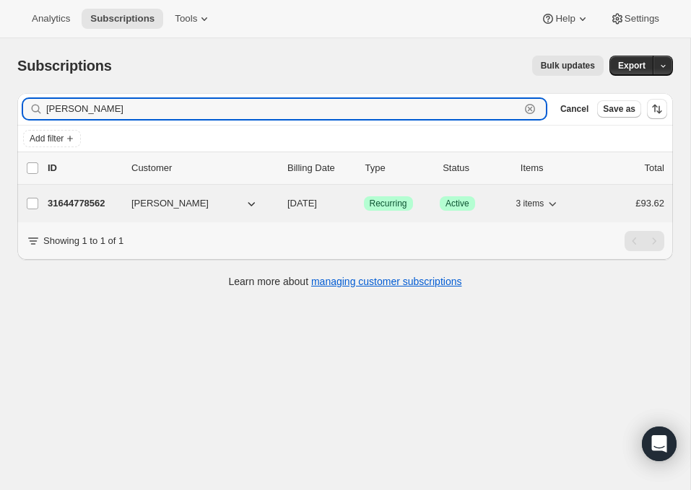
type input "[PERSON_NAME]"
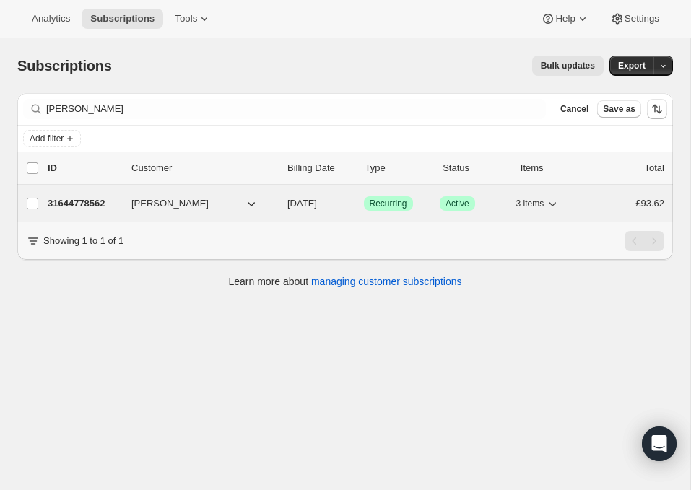
click at [106, 206] on p "31644778562" at bounding box center [84, 203] width 72 height 14
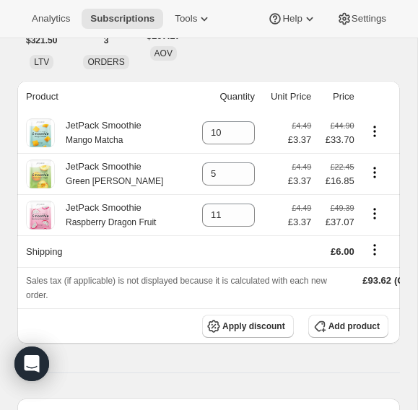
scroll to position [203, 0]
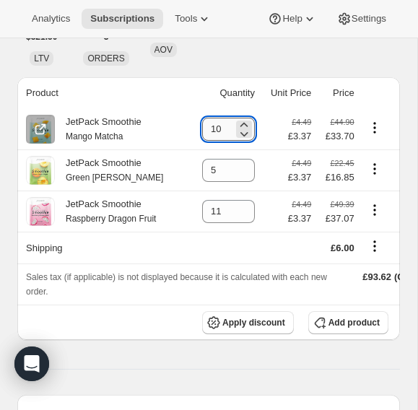
drag, startPoint x: 211, startPoint y: 97, endPoint x: 201, endPoint y: 97, distance: 10.1
click at [202, 118] on input "10" at bounding box center [217, 129] width 31 height 23
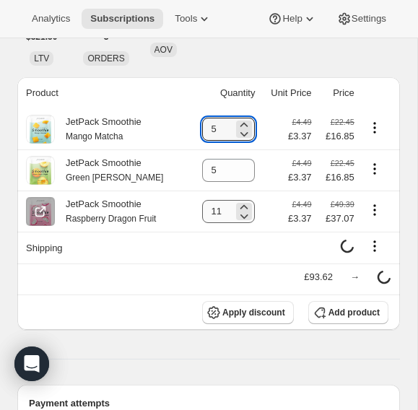
type input "5"
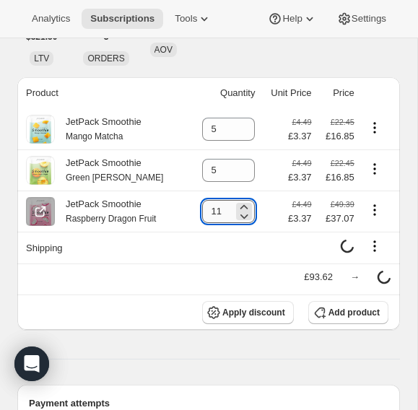
drag, startPoint x: 218, startPoint y: 177, endPoint x: 205, endPoint y: 177, distance: 13.0
click at [205, 200] on input "11" at bounding box center [217, 211] width 31 height 23
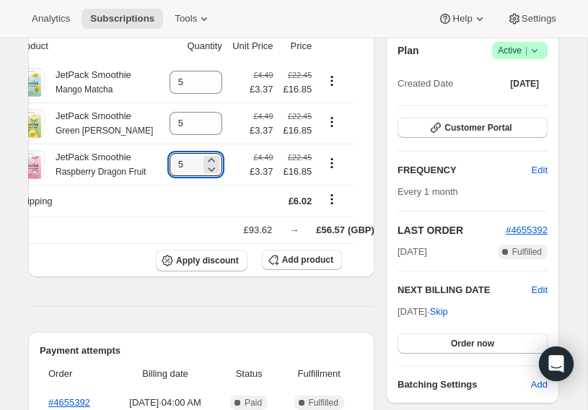
scroll to position [174, 0]
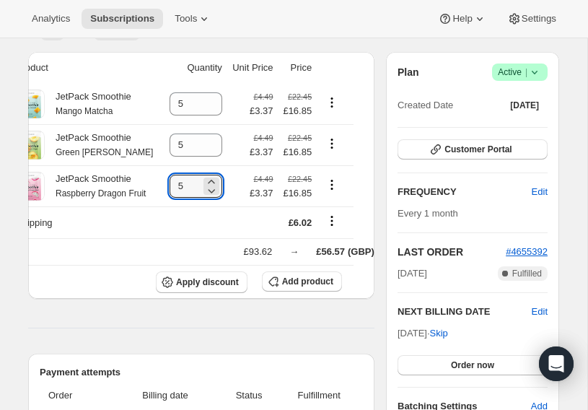
type input "5"
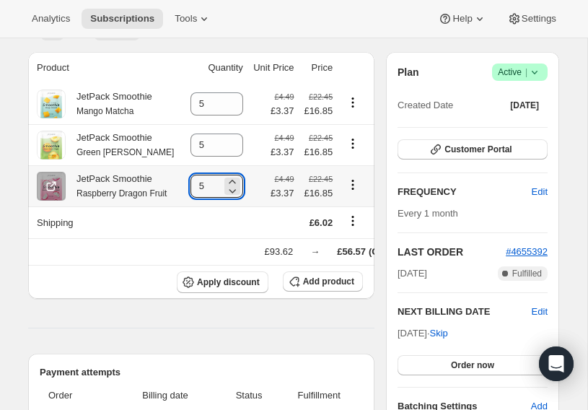
scroll to position [0, 21]
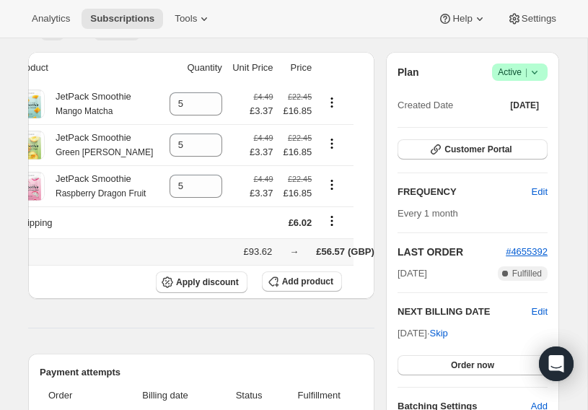
click at [113, 258] on div "£93.62 → £56.57 (GBP)" at bounding box center [180, 252] width 329 height 14
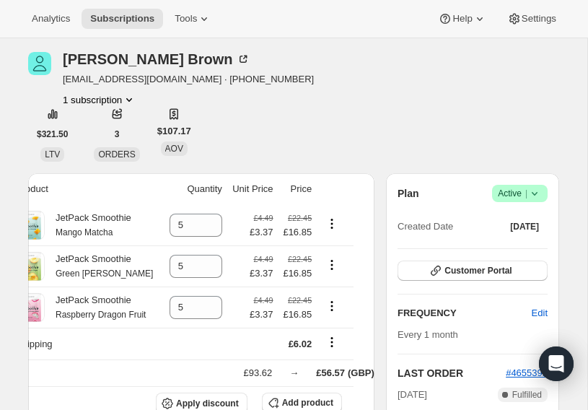
scroll to position [0, 0]
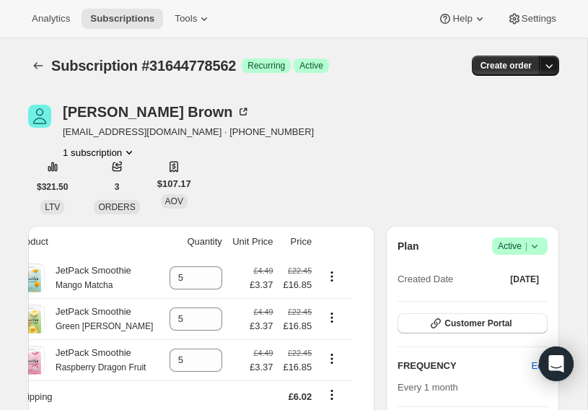
click at [549, 67] on icon "button" at bounding box center [549, 66] width 7 height 4
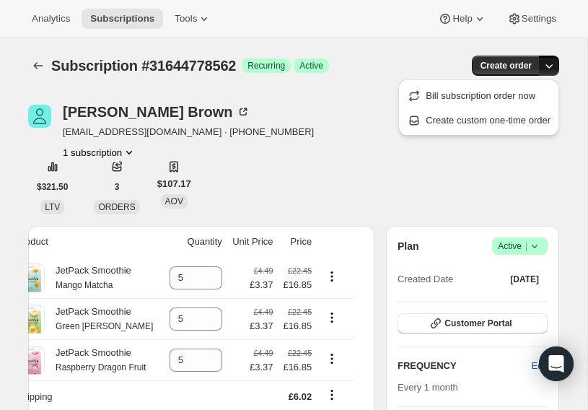
click at [549, 67] on icon "button" at bounding box center [549, 66] width 7 height 4
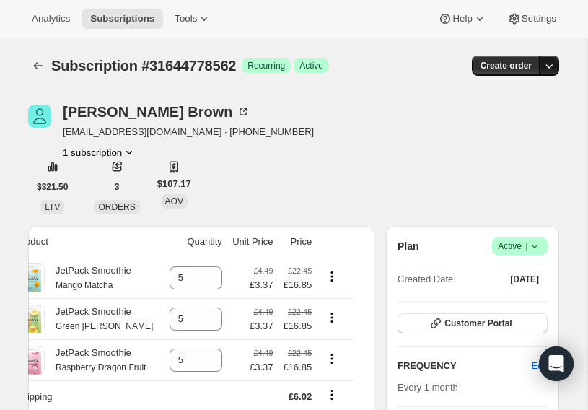
click at [549, 68] on icon "button" at bounding box center [549, 66] width 7 height 4
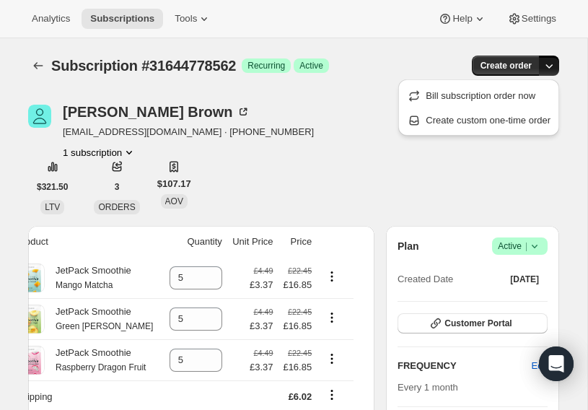
click at [549, 68] on icon "button" at bounding box center [549, 66] width 7 height 4
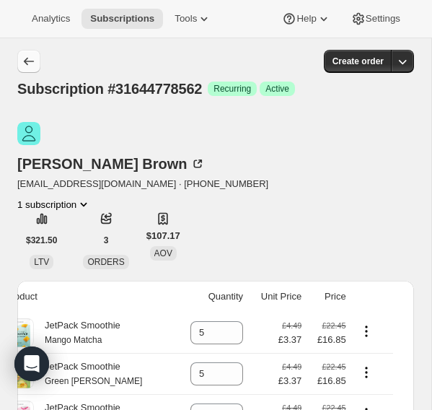
click at [25, 66] on icon "Subscriptions" at bounding box center [29, 61] width 14 height 14
type input "10"
type input "11"
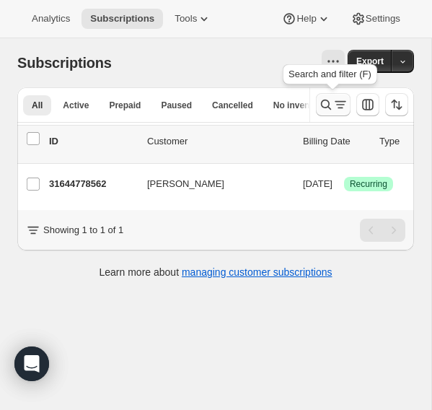
click at [327, 98] on icon "Search and filter results" at bounding box center [326, 104] width 14 height 14
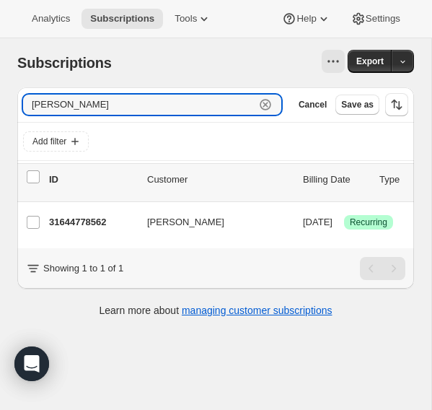
click at [264, 105] on icon "button" at bounding box center [265, 104] width 5 height 5
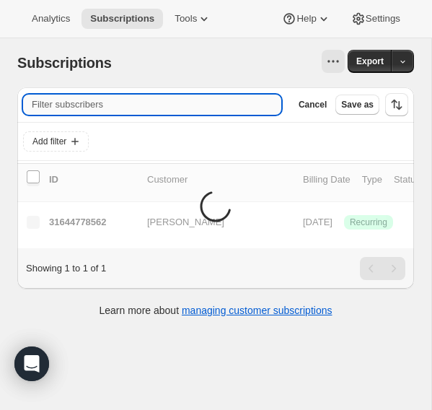
paste input "[PERSON_NAME]"
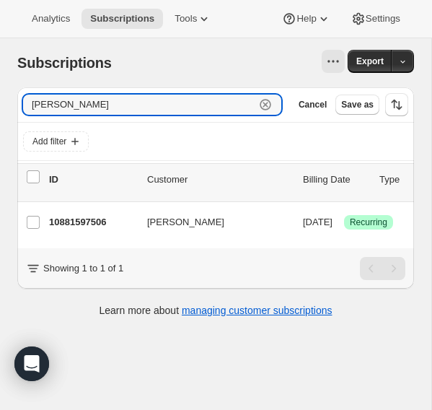
drag, startPoint x: 49, startPoint y: 102, endPoint x: 22, endPoint y: 104, distance: 27.5
click at [22, 104] on div "Filter subscribers [PERSON_NAME] Clear Cancel Save as" at bounding box center [215, 104] width 397 height 35
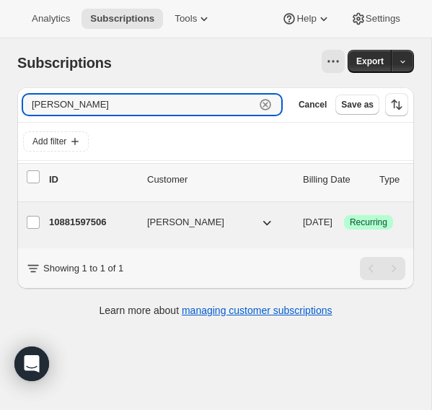
type input "[PERSON_NAME]"
click at [76, 225] on p "10881597506" at bounding box center [92, 222] width 87 height 14
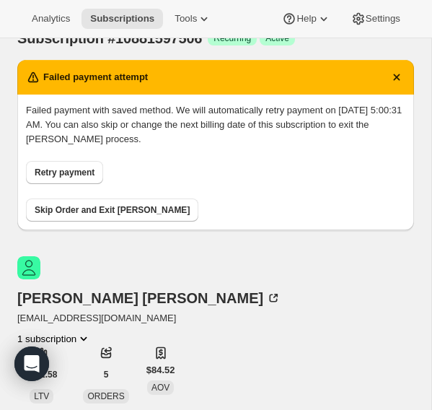
scroll to position [51, 0]
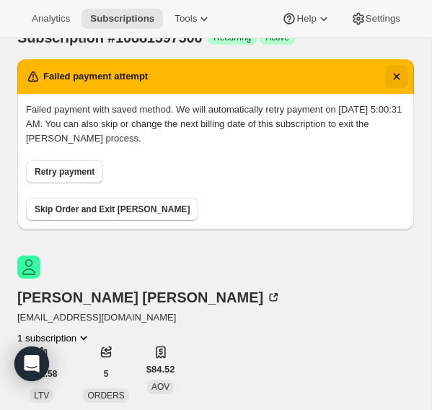
click at [400, 74] on icon "Dismiss notification" at bounding box center [397, 76] width 14 height 14
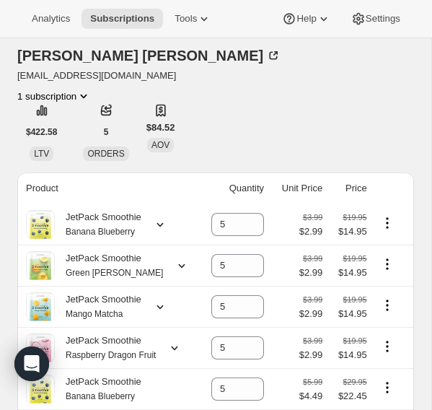
scroll to position [0, 0]
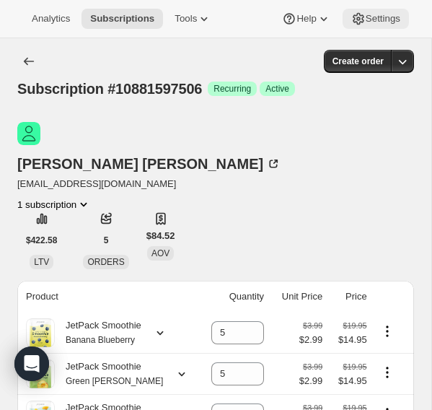
click at [381, 16] on span "Settings" at bounding box center [383, 19] width 35 height 12
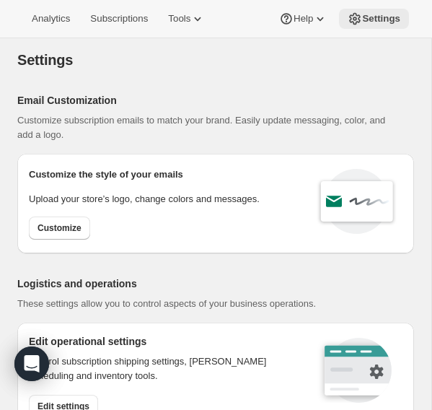
select select "22:00"
select select "09:00"
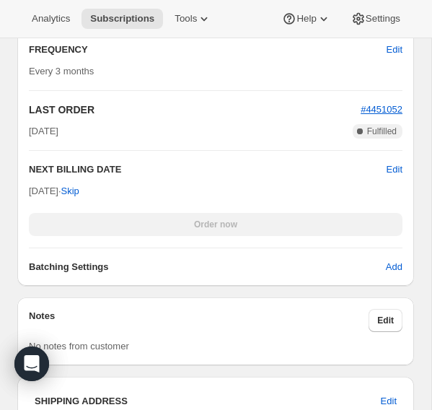
scroll to position [2090, 0]
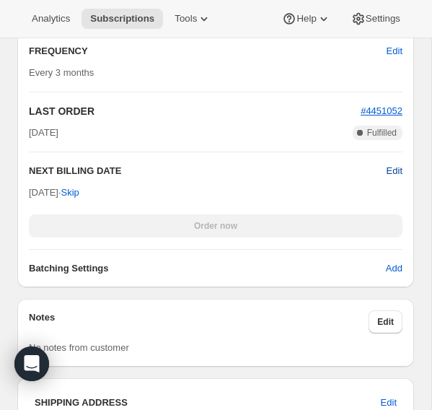
click at [390, 164] on span "Edit" at bounding box center [395, 171] width 16 height 14
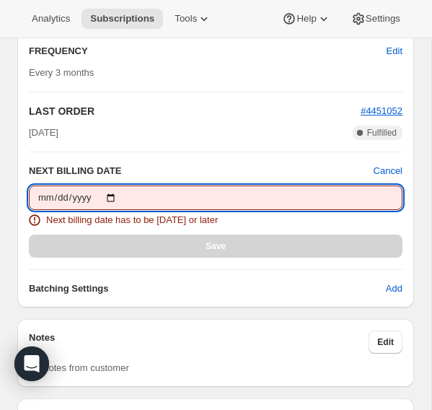
click at [66, 185] on input "[DATE]" at bounding box center [216, 197] width 374 height 25
click at [157, 235] on div "Save" at bounding box center [216, 246] width 374 height 23
click at [65, 185] on input "[DATE]" at bounding box center [216, 197] width 374 height 25
click at [66, 185] on input "[DATE]" at bounding box center [216, 197] width 374 height 25
click at [61, 185] on input "[DATE]" at bounding box center [216, 197] width 374 height 25
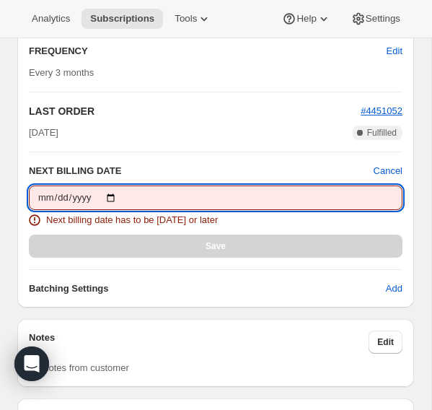
type input "[DATE]"
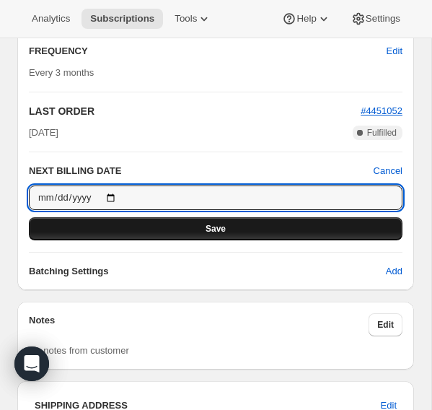
click at [118, 217] on button "Save" at bounding box center [216, 228] width 374 height 23
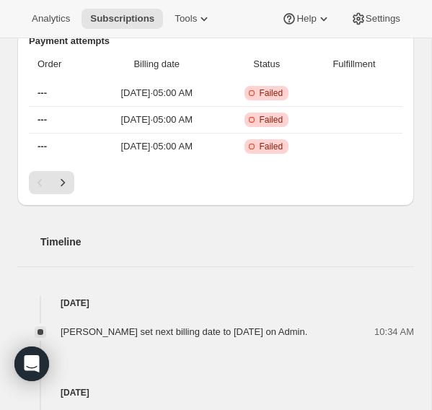
scroll to position [893, 0]
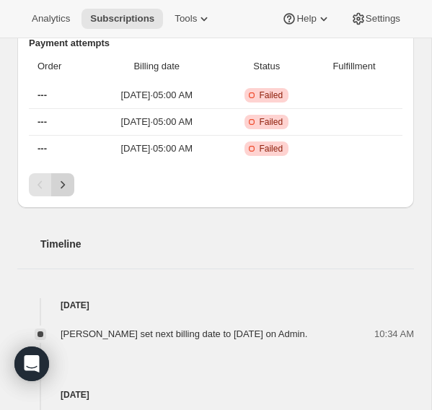
click at [66, 177] on icon "Next" at bounding box center [63, 184] width 14 height 14
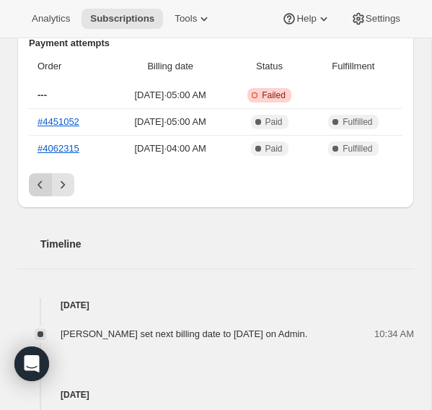
click at [44, 177] on icon "Previous" at bounding box center [40, 184] width 14 height 14
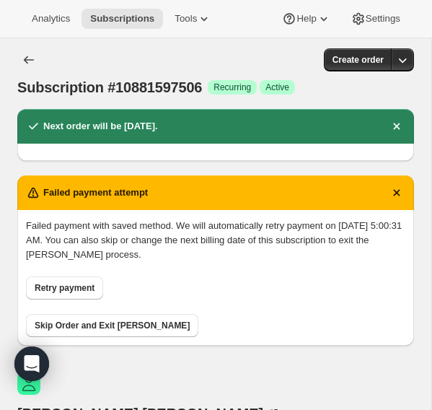
scroll to position [1, 0]
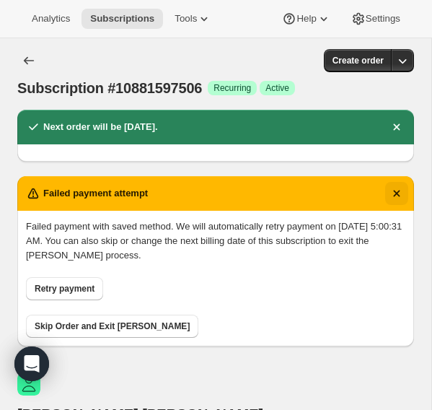
click at [400, 198] on icon "Dismiss notification" at bounding box center [397, 193] width 14 height 14
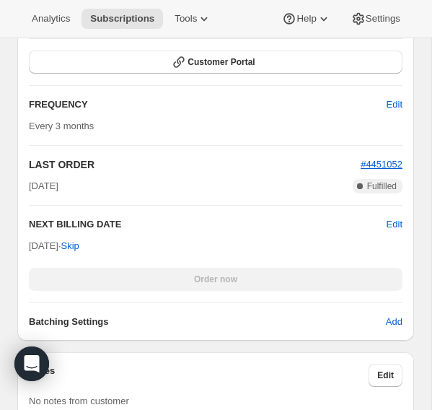
scroll to position [1918, 0]
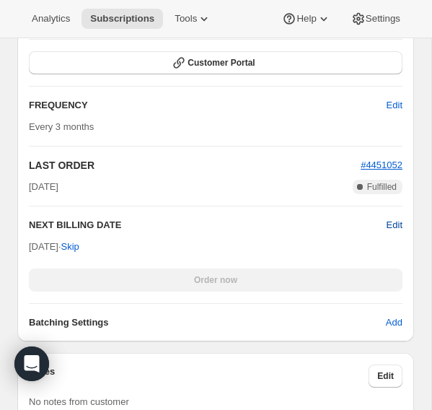
click at [396, 219] on span "Edit" at bounding box center [395, 225] width 16 height 14
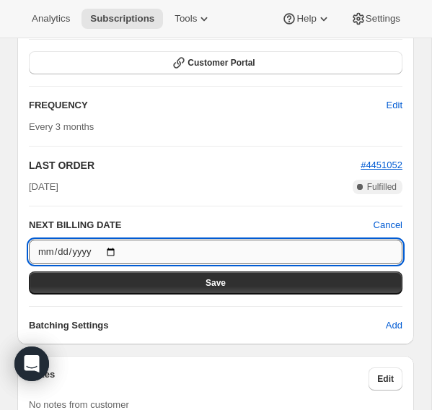
click at [115, 250] on input "[DATE]" at bounding box center [216, 252] width 374 height 25
type input "[DATE]"
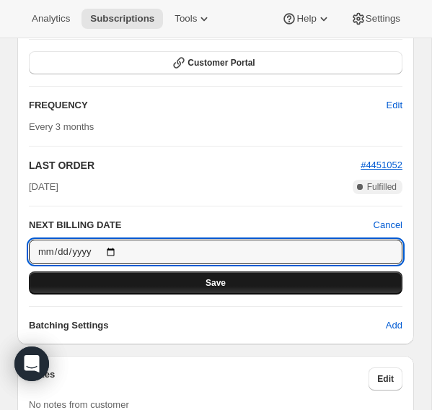
click at [218, 281] on span "Save" at bounding box center [216, 283] width 20 height 12
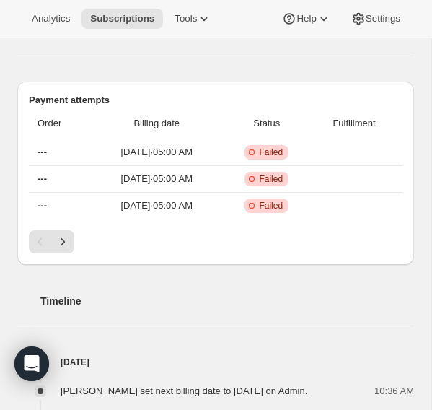
scroll to position [751, 0]
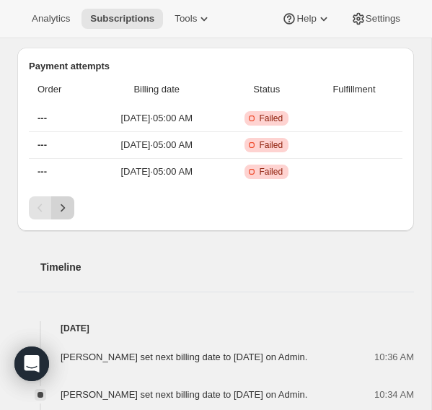
click at [61, 201] on icon "Next" at bounding box center [63, 208] width 14 height 14
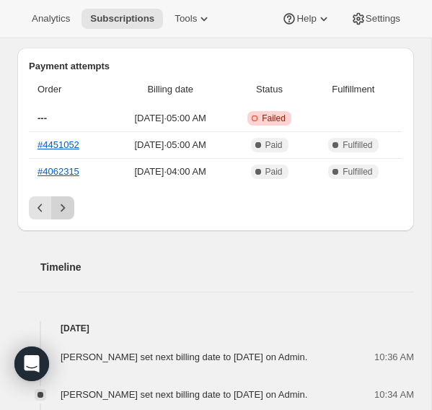
click at [61, 201] on icon "Next" at bounding box center [63, 208] width 14 height 14
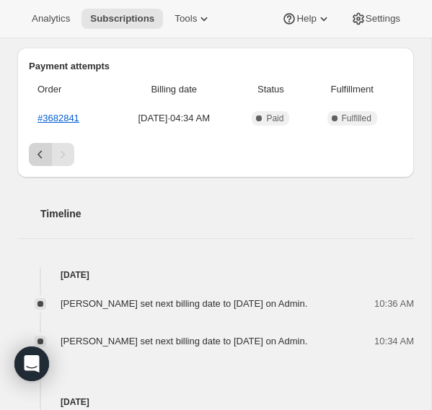
click at [39, 147] on icon "Previous" at bounding box center [40, 154] width 14 height 14
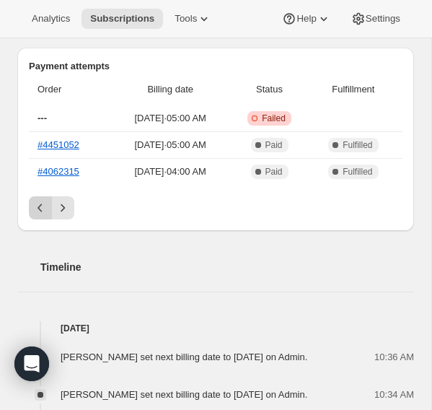
click at [38, 201] on icon "Previous" at bounding box center [40, 208] width 14 height 14
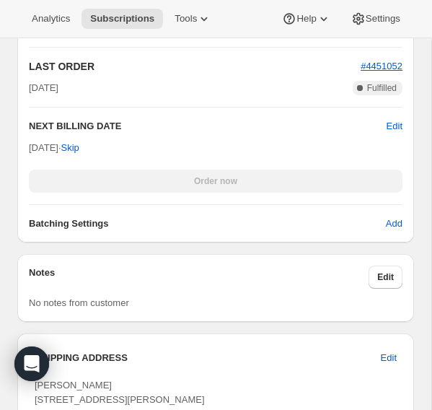
scroll to position [2112, 0]
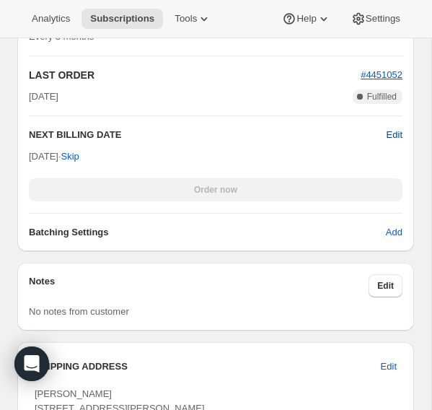
click at [393, 142] on span "Edit" at bounding box center [395, 135] width 16 height 14
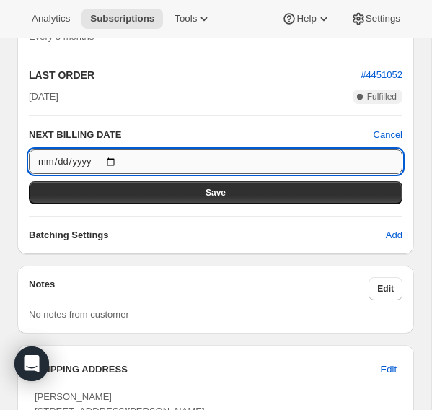
click at [46, 174] on input "[DATE]" at bounding box center [216, 161] width 374 height 25
type input "[DATE]"
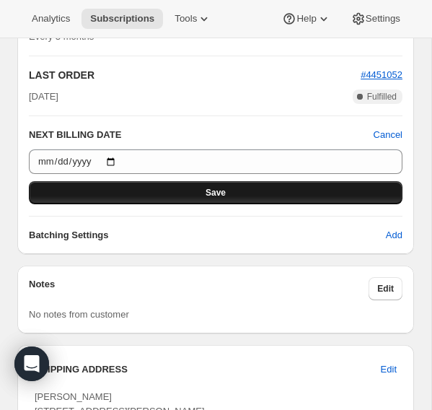
click at [131, 193] on button "Save" at bounding box center [216, 192] width 374 height 23
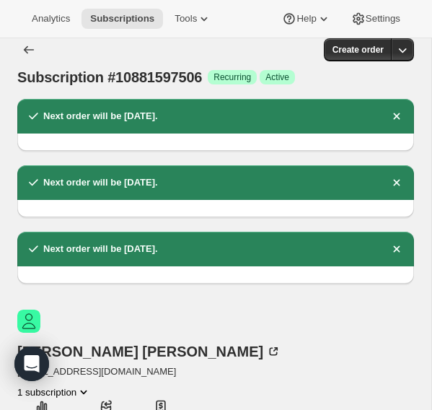
scroll to position [0, 0]
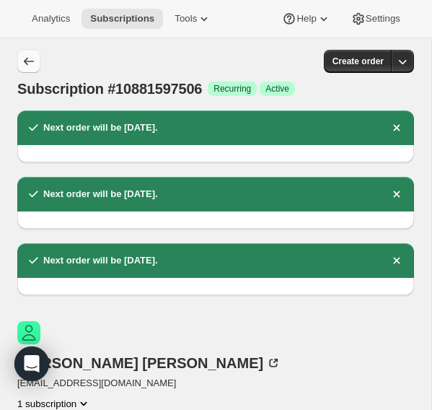
click at [22, 61] on icon "Subscriptions" at bounding box center [29, 61] width 14 height 14
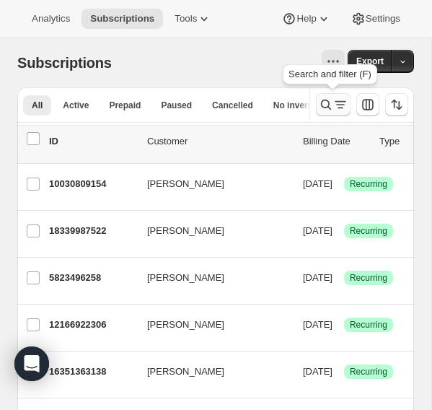
click at [328, 101] on icon "Search and filter results" at bounding box center [326, 104] width 14 height 14
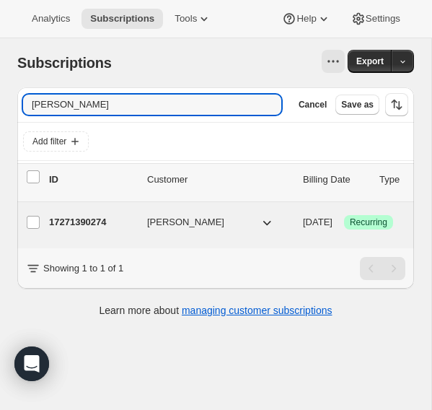
type input "[PERSON_NAME]"
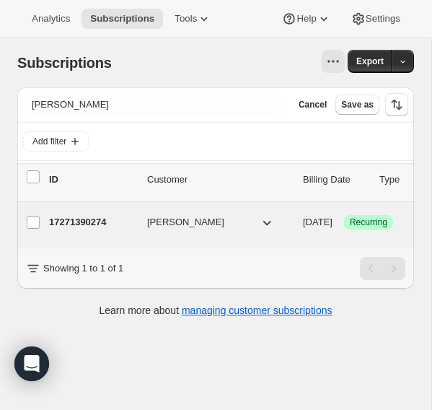
click at [78, 222] on p "17271390274" at bounding box center [92, 222] width 87 height 14
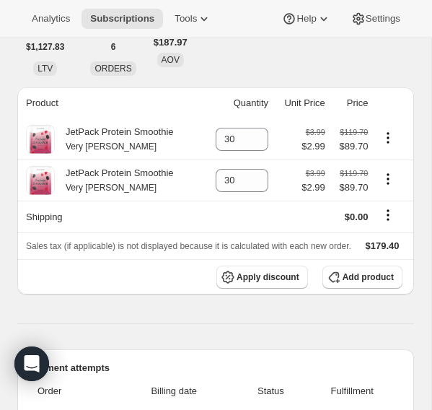
scroll to position [337, 0]
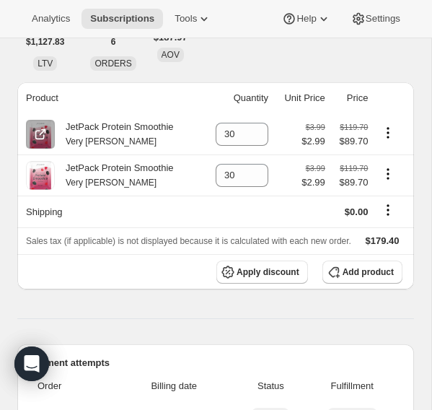
click at [390, 126] on icon "Product actions" at bounding box center [388, 133] width 14 height 14
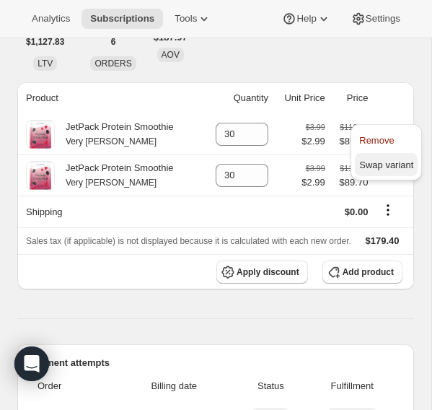
click at [381, 167] on span "Swap variant" at bounding box center [386, 164] width 54 height 11
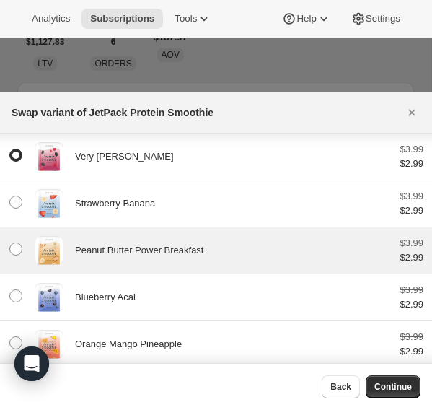
scroll to position [51, 0]
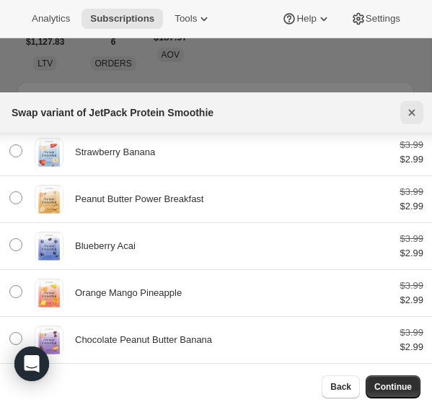
click at [413, 110] on icon "Close" at bounding box center [412, 112] width 14 height 14
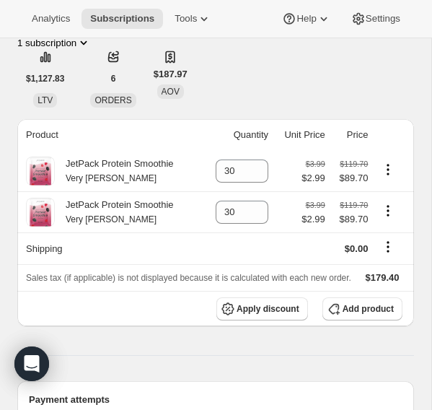
scroll to position [303, 0]
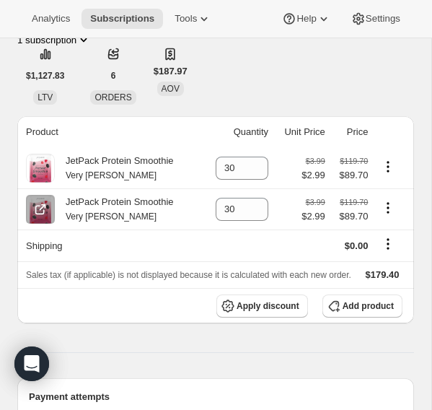
click at [387, 201] on icon "Product actions" at bounding box center [388, 208] width 14 height 14
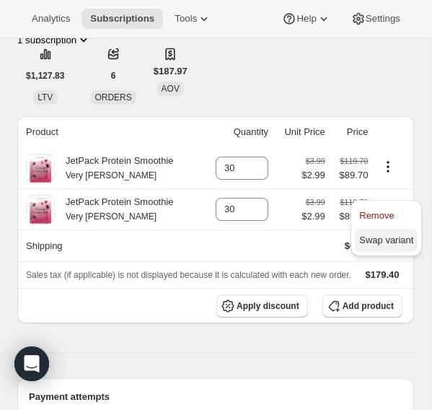
click at [377, 242] on span "Swap variant" at bounding box center [386, 240] width 54 height 11
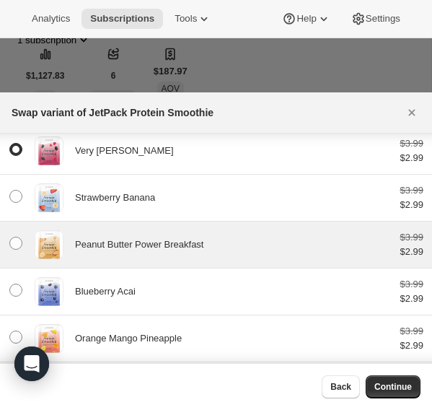
scroll to position [0, 0]
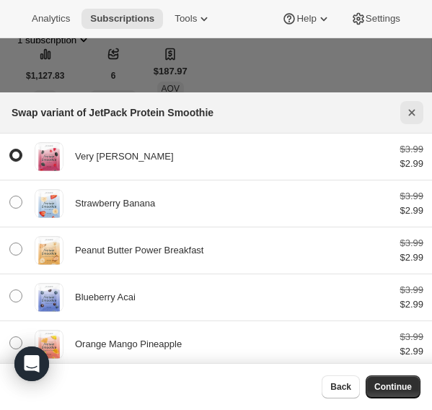
click at [412, 110] on icon "Close" at bounding box center [412, 112] width 14 height 14
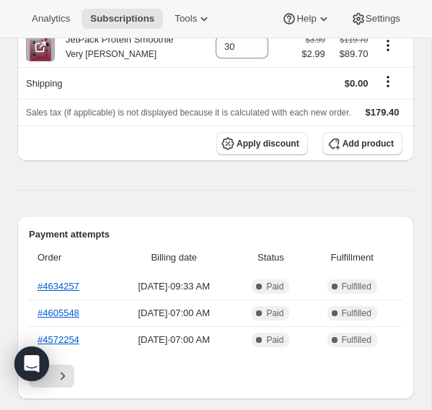
scroll to position [467, 0]
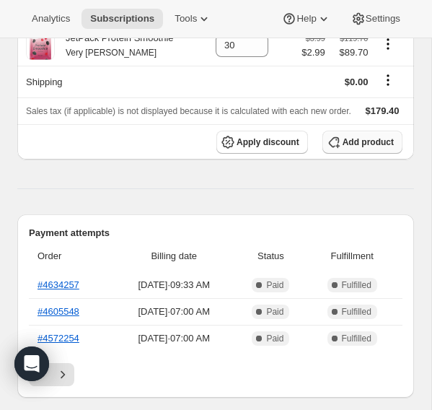
click at [356, 141] on span "Add product" at bounding box center [368, 142] width 51 height 12
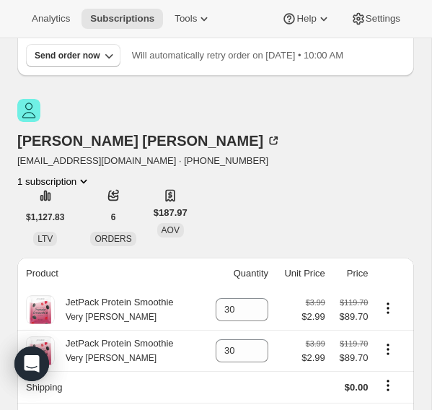
scroll to position [128, 0]
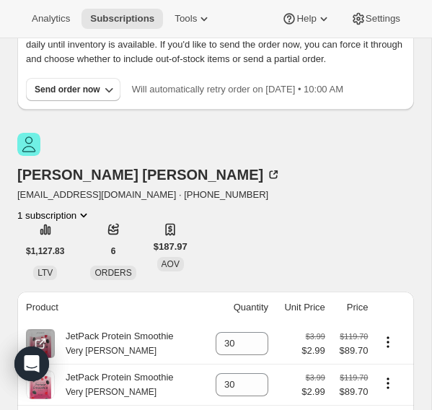
click at [386, 335] on icon "Product actions" at bounding box center [388, 342] width 14 height 14
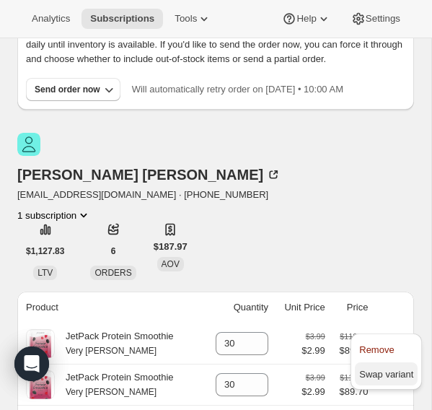
click at [383, 370] on span "Swap variant" at bounding box center [386, 374] width 54 height 11
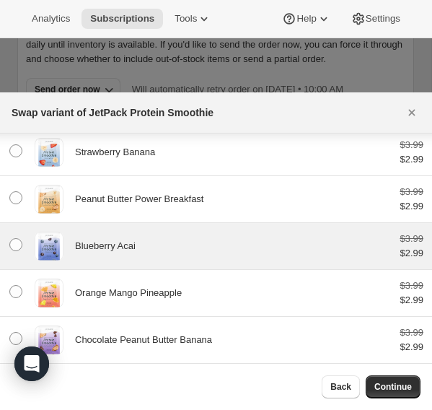
scroll to position [0, 0]
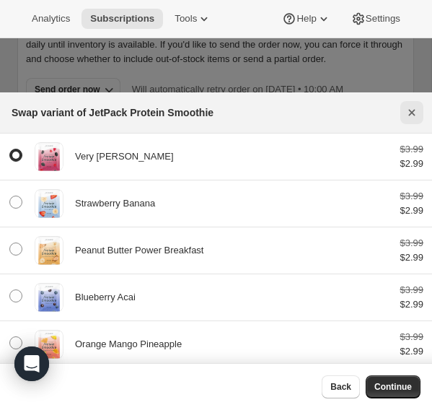
click at [408, 113] on icon "Close" at bounding box center [412, 112] width 14 height 14
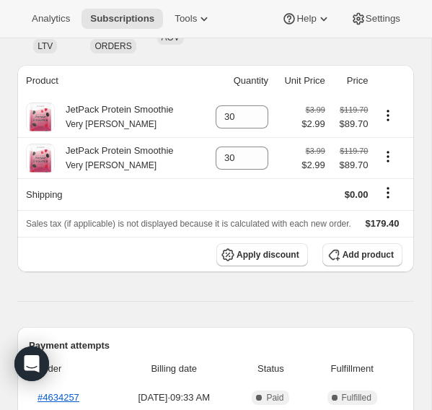
scroll to position [356, 0]
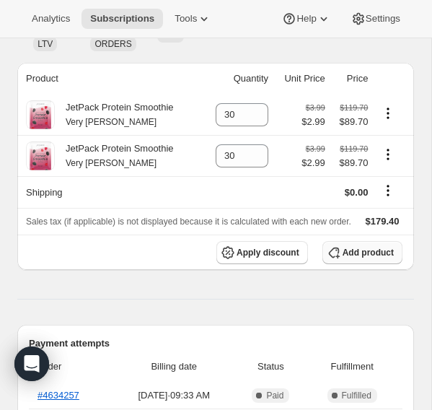
click at [343, 247] on span "Add product" at bounding box center [368, 253] width 51 height 12
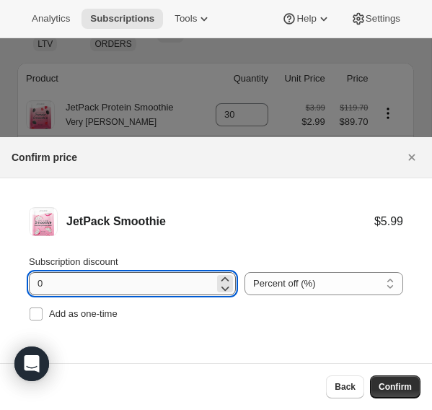
click at [184, 286] on input "0" at bounding box center [121, 283] width 185 height 23
click at [320, 284] on select "Percent off (%) Amount off ($)" at bounding box center [324, 283] width 159 height 23
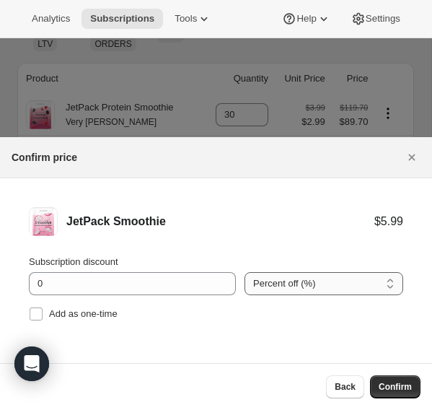
select select "fixed"
click at [245, 272] on select "Percent off (%) Amount off ($)" at bounding box center [324, 283] width 159 height 23
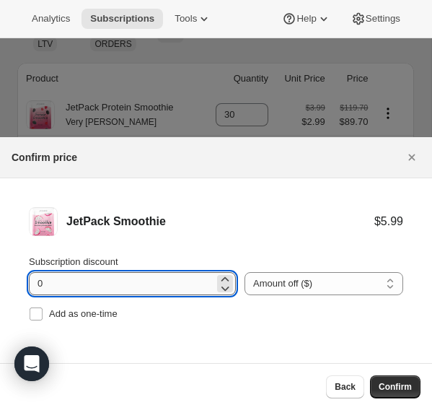
click at [51, 277] on input "0" at bounding box center [121, 283] width 185 height 23
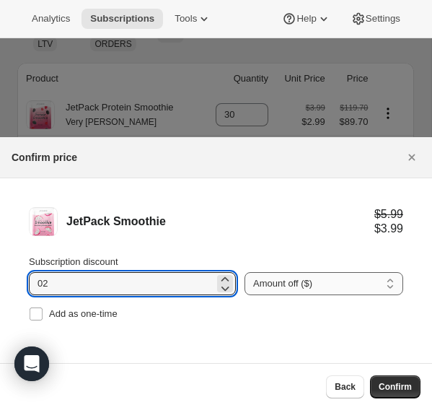
type input "0"
type input "3"
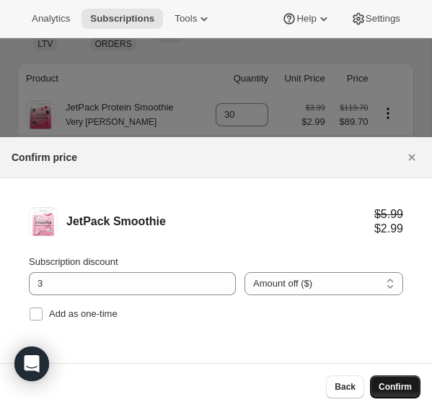
click at [387, 381] on button "Confirm" at bounding box center [395, 386] width 51 height 23
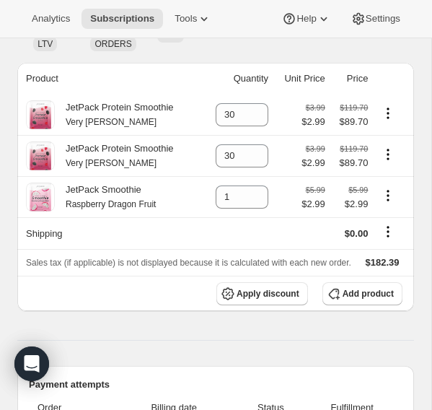
scroll to position [336, 0]
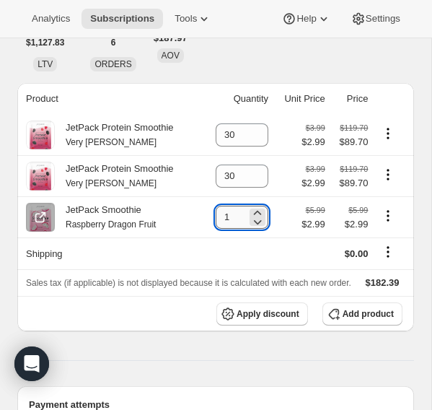
click at [237, 206] on input "1" at bounding box center [231, 217] width 31 height 23
drag, startPoint x: 224, startPoint y: 200, endPoint x: 209, endPoint y: 200, distance: 15.2
click at [209, 200] on td "1" at bounding box center [237, 216] width 71 height 41
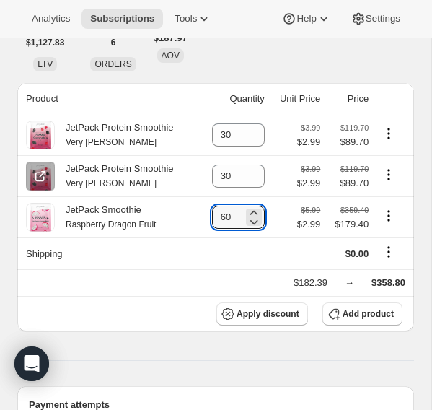
type input "60"
click at [390, 173] on icon "Product actions" at bounding box center [389, 174] width 2 height 2
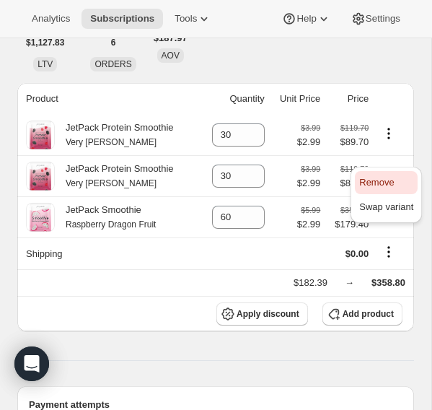
click at [382, 186] on span "Remove" at bounding box center [376, 182] width 35 height 11
type input "0"
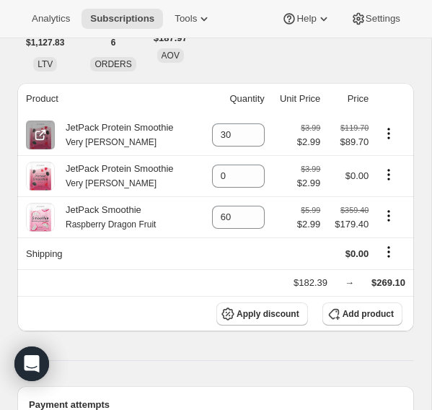
click at [390, 132] on icon "Product actions" at bounding box center [389, 133] width 2 height 2
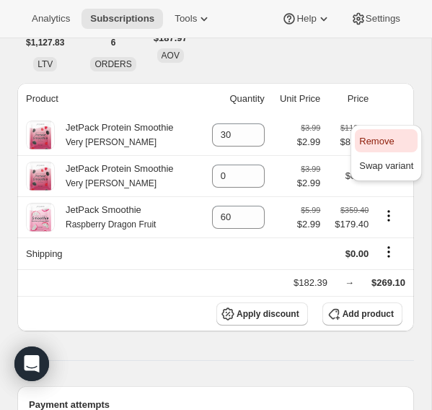
click at [387, 151] on button "Remove" at bounding box center [386, 140] width 63 height 23
type input "0"
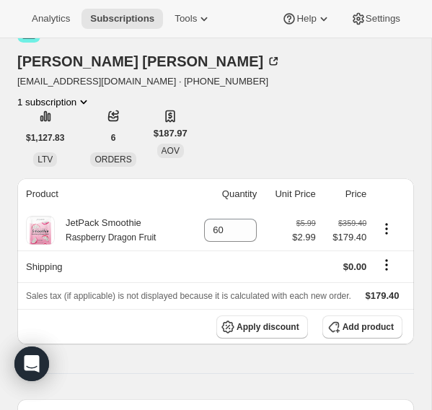
scroll to position [0, 0]
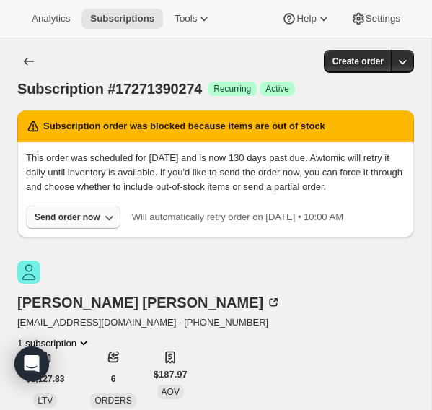
click at [101, 229] on button "Send order now" at bounding box center [73, 217] width 95 height 23
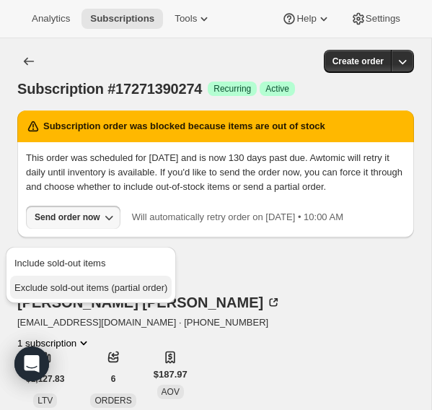
click at [102, 291] on span "Exclude sold-out items (partial order)" at bounding box center [90, 287] width 153 height 11
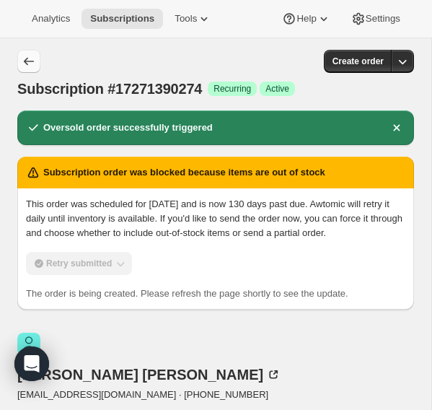
click at [25, 63] on icon "Subscriptions" at bounding box center [29, 62] width 10 height 8
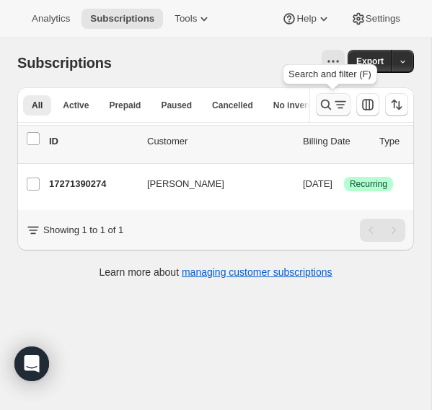
click at [326, 110] on icon "Search and filter results" at bounding box center [326, 104] width 14 height 14
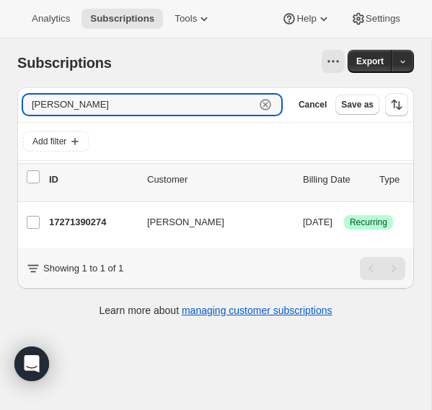
click at [265, 104] on icon "button" at bounding box center [265, 104] width 5 height 5
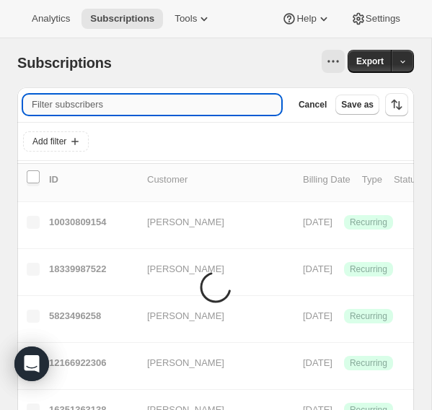
paste input "[PERSON_NAME]"
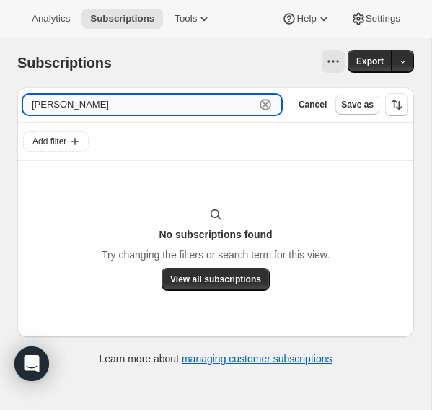
click at [219, 107] on input "[PERSON_NAME]" at bounding box center [139, 105] width 232 height 20
drag, startPoint x: 219, startPoint y: 107, endPoint x: 17, endPoint y: 101, distance: 202.8
click at [17, 101] on div "Filter subscribers [PERSON_NAME] Clear Cancel Save as" at bounding box center [215, 104] width 397 height 35
paste input "text"
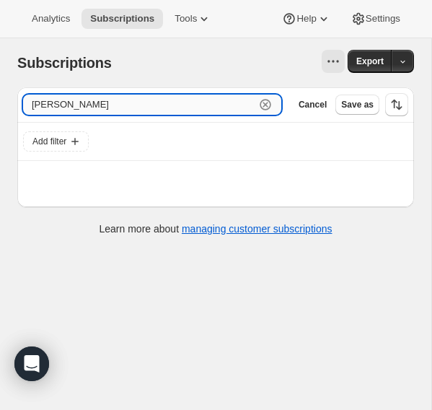
drag, startPoint x: 84, startPoint y: 104, endPoint x: 71, endPoint y: 104, distance: 12.3
click at [71, 104] on input "[PERSON_NAME]" at bounding box center [139, 105] width 232 height 20
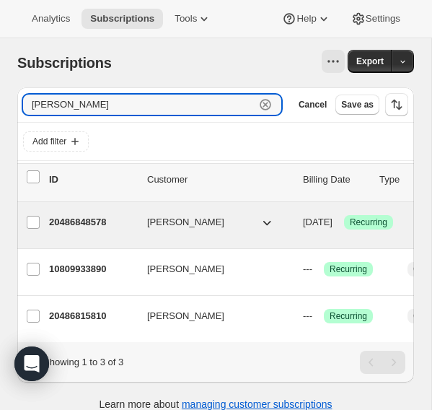
type input "[PERSON_NAME]"
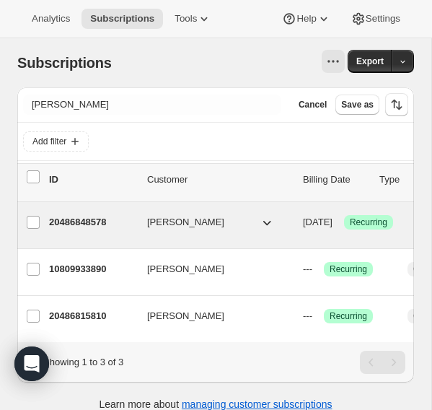
click at [76, 220] on p "20486848578" at bounding box center [92, 222] width 87 height 14
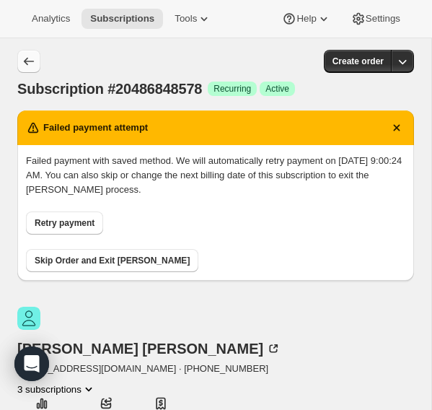
click at [29, 66] on icon "Subscriptions" at bounding box center [29, 61] width 14 height 14
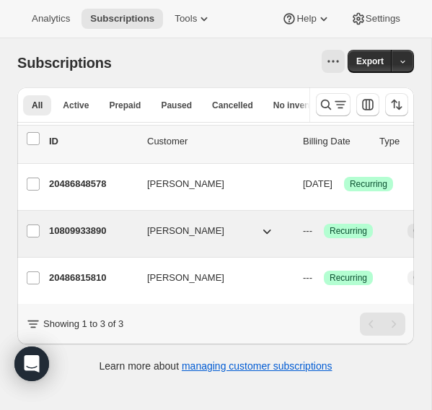
click at [83, 233] on p "10809933890" at bounding box center [92, 231] width 87 height 14
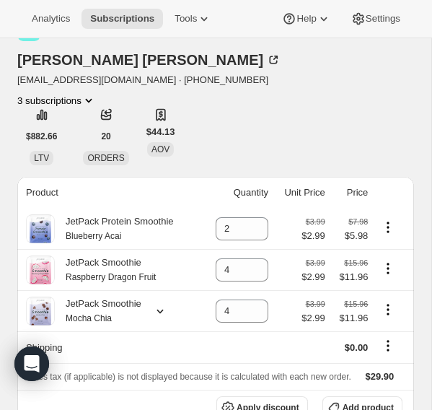
scroll to position [103, 0]
